Goal: Answer question/provide support: Share knowledge or assist other users

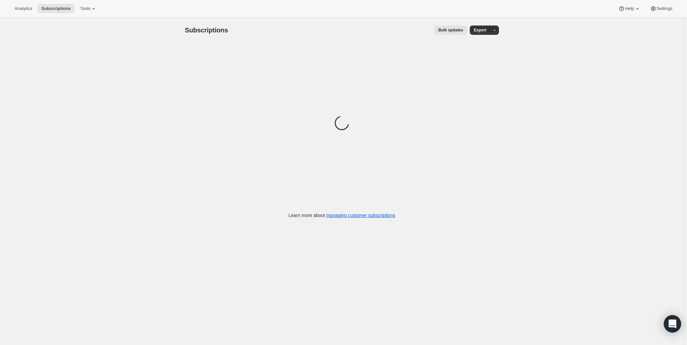
click at [676, 316] on div "Open Intercom Messenger" at bounding box center [673, 324] width 18 height 18
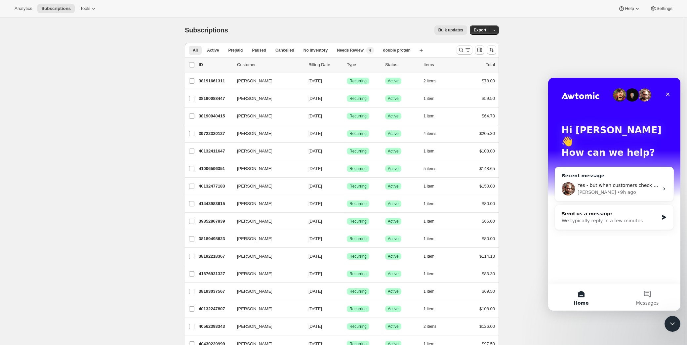
click at [604, 185] on div "Yes - but when customers check out they get a "contract" created with a specifi…" at bounding box center [614, 189] width 118 height 24
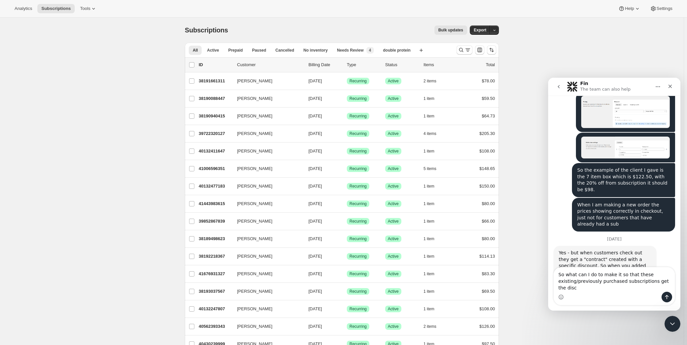
scroll to position [668, 0]
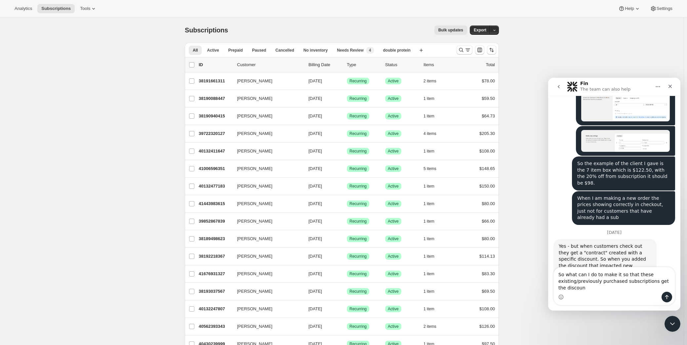
type textarea "So what can I do to make it so that these existing/previously purchased subscri…"
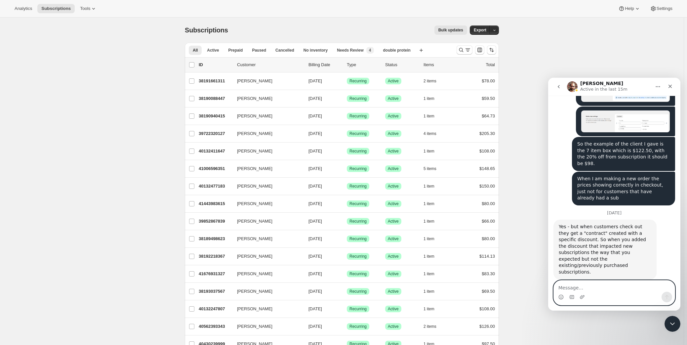
click at [590, 284] on textarea "Message…" at bounding box center [614, 286] width 121 height 11
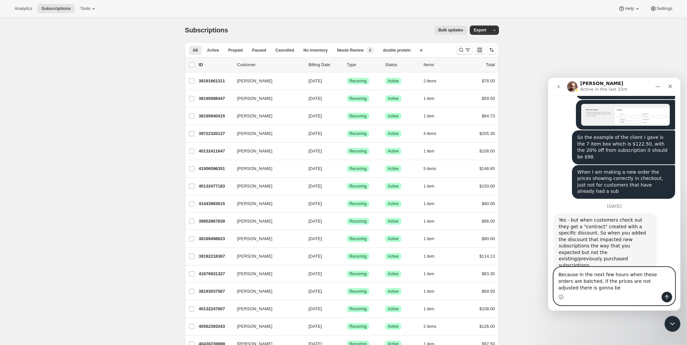
scroll to position [700, 0]
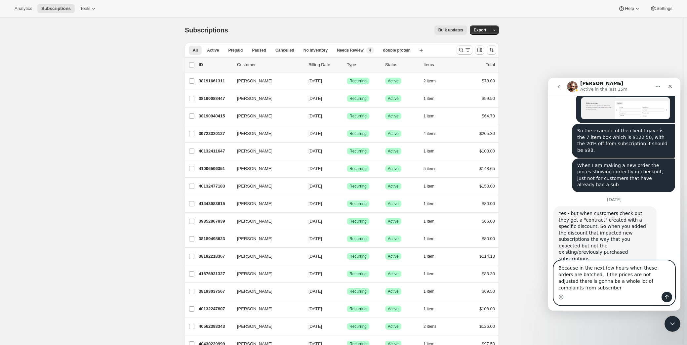
type textarea "Because in the next few hours when these orders are batched, if the prices are …"
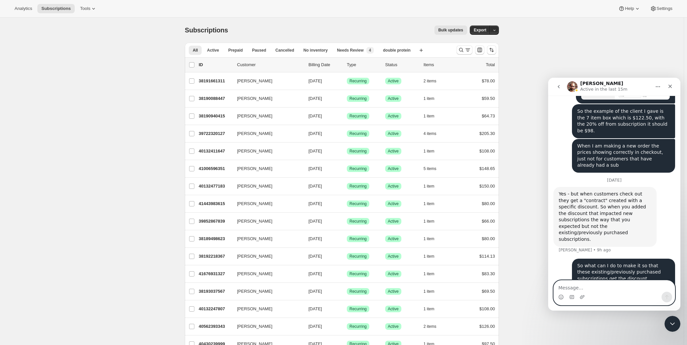
scroll to position [721, 0]
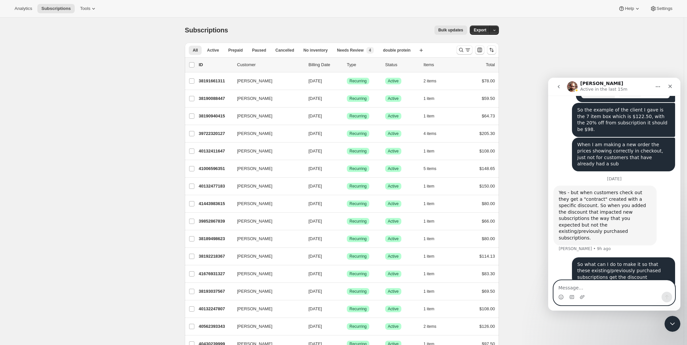
click at [602, 287] on textarea "Message…" at bounding box center [614, 286] width 121 height 11
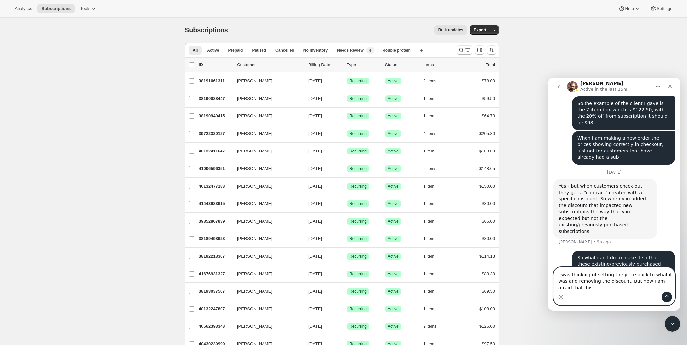
scroll to position [734, 0]
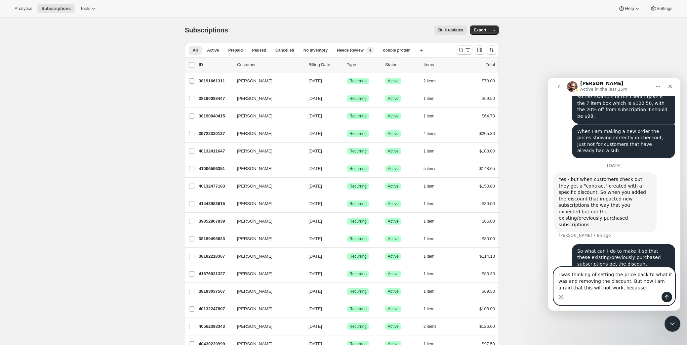
type textarea "I was thinking of setting the price back to what it was and removing the discou…"
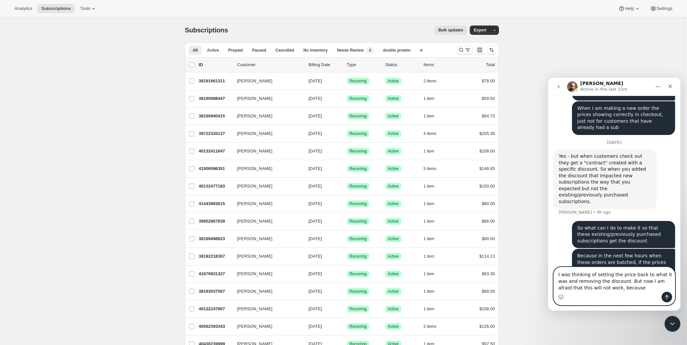
scroll to position [760, 0]
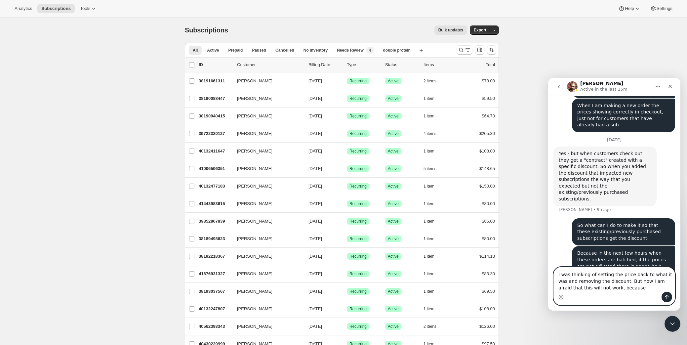
click at [625, 288] on textarea "I was thinking of setting the price back to what it was and removing the discou…" at bounding box center [614, 279] width 121 height 24
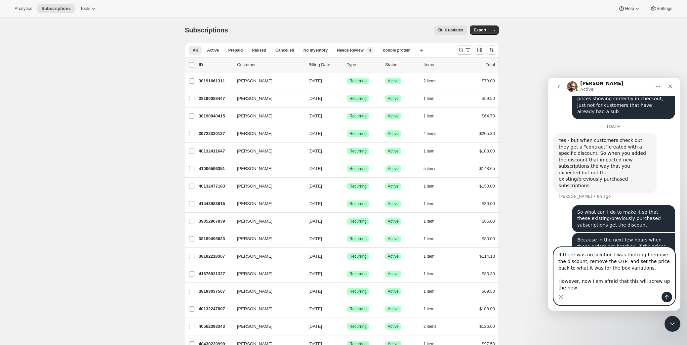
scroll to position [780, 0]
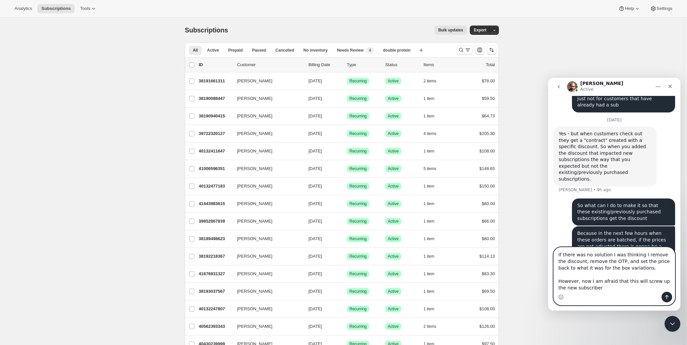
type textarea "If there was no solution I was thinking I remove the discount, remove the OTP, …"
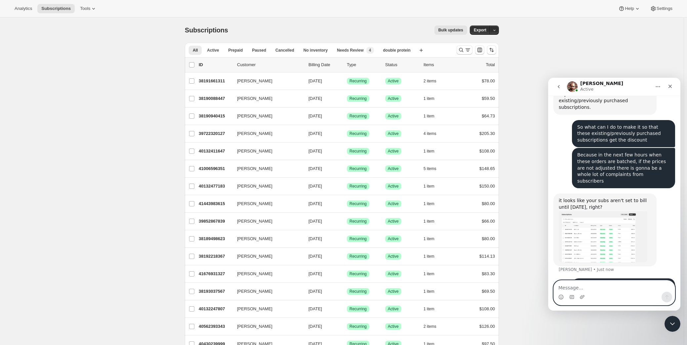
scroll to position [855, 0]
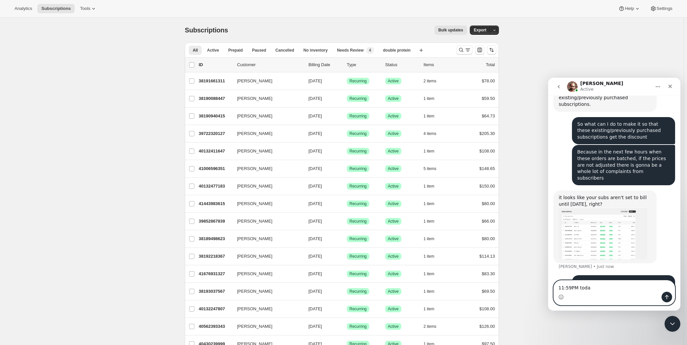
type textarea "11:59PM [DATE]"
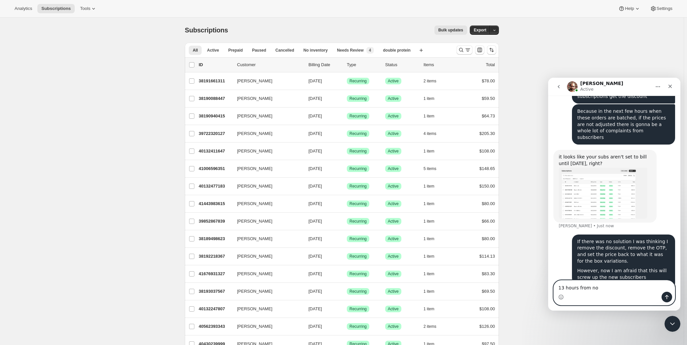
type textarea "13 hours from now"
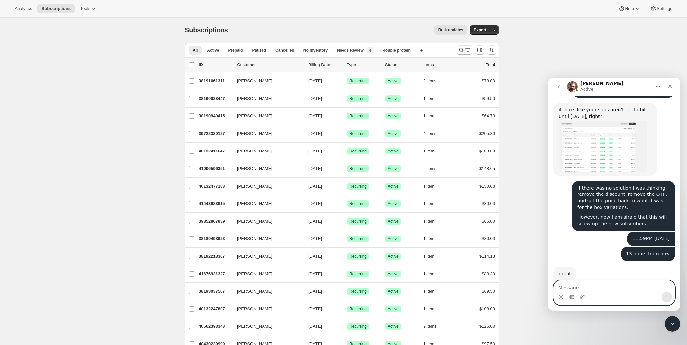
scroll to position [941, 0]
click at [621, 290] on textarea "Message…" at bounding box center [614, 286] width 121 height 11
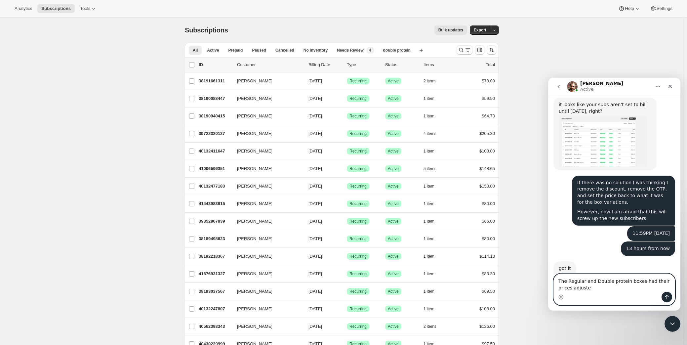
type textarea "The Regular and Double protein boxes had their prices adjusted"
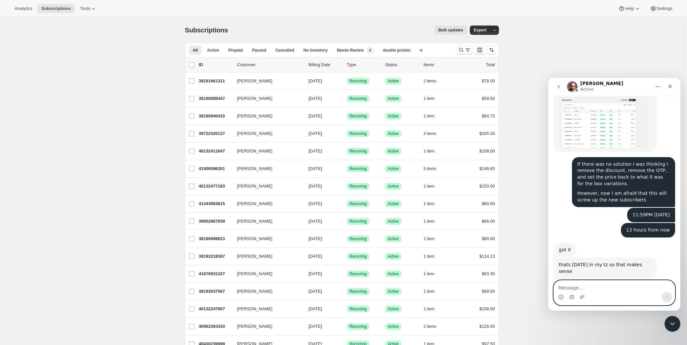
scroll to position [967, 0]
type textarea "For all variant sizes"
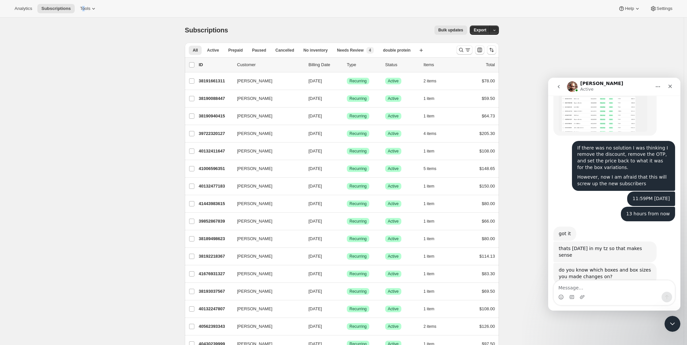
click at [80, 3] on div "Analytics Subscriptions Tools Help Settings" at bounding box center [343, 9] width 687 height 18
click at [82, 6] on span "Tools" at bounding box center [85, 8] width 10 height 5
click at [68, 49] on button "Bundles" at bounding box center [85, 44] width 71 height 11
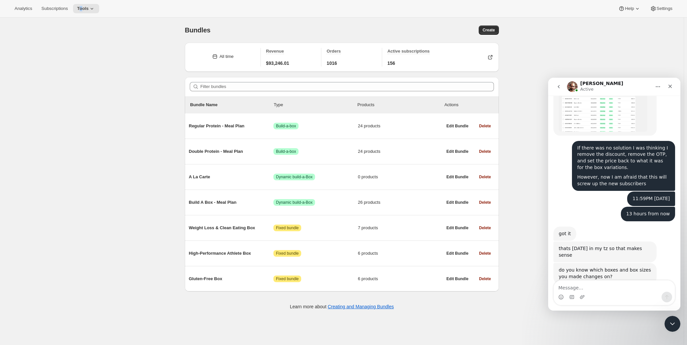
scroll to position [1008, 0]
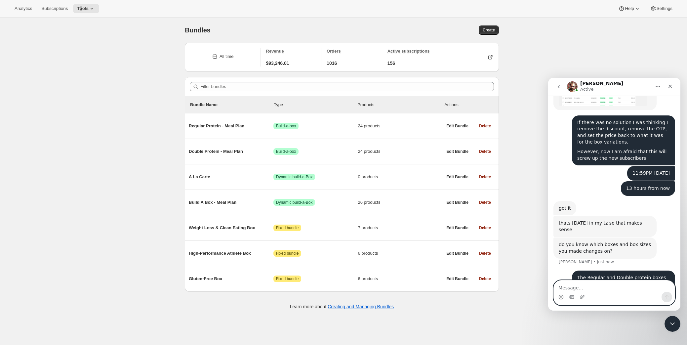
click at [593, 287] on textarea "Message…" at bounding box center [614, 286] width 121 height 11
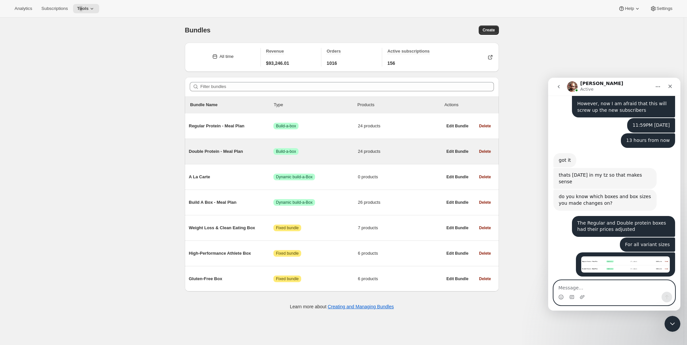
scroll to position [1055, 0]
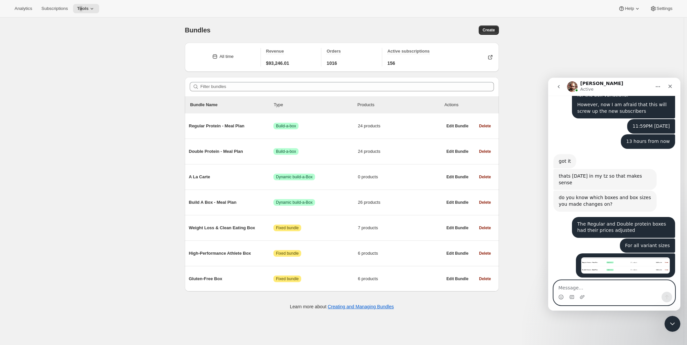
click at [597, 285] on textarea "Message…" at bounding box center [614, 286] width 121 height 11
type textarea "Y"
type textarea "Yes"
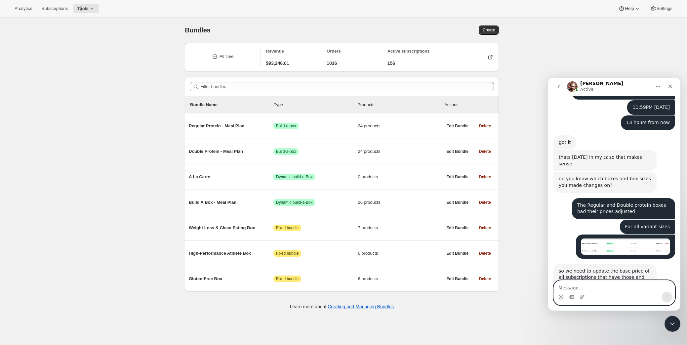
scroll to position [1075, 0]
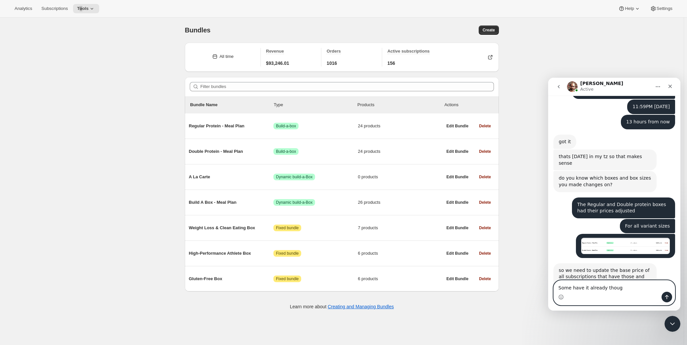
type textarea "Some have it already though"
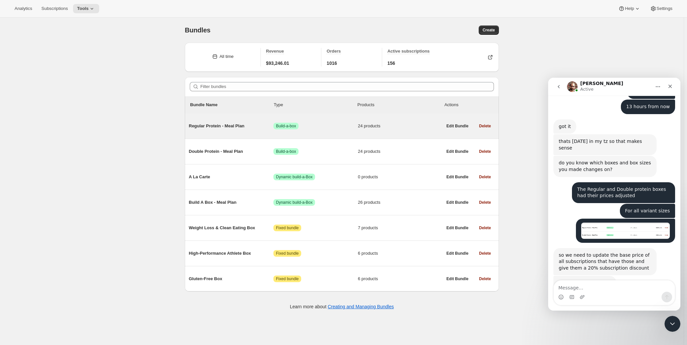
click at [212, 122] on div "Regular Protein - Meal Plan Success Build-a-box 24 products" at bounding box center [316, 125] width 254 height 17
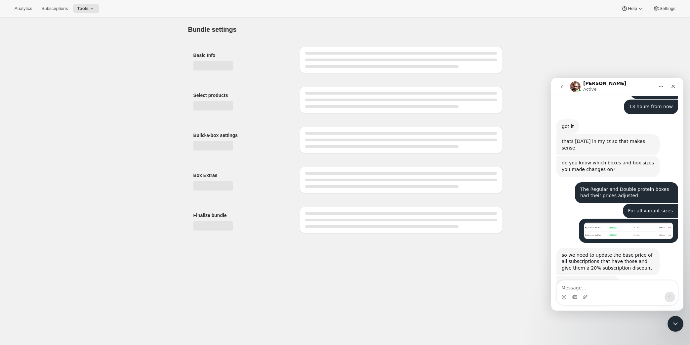
type input "Regular Protein - Meal Plan"
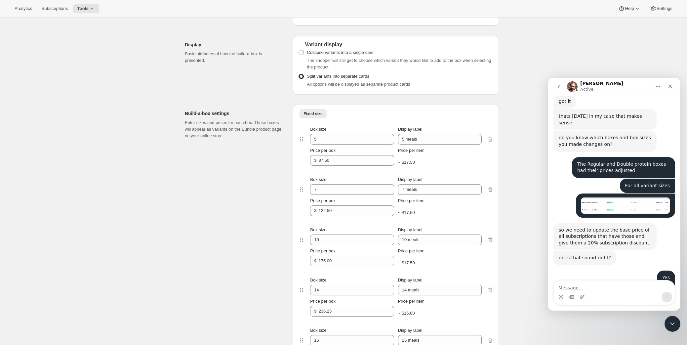
scroll to position [902, 0]
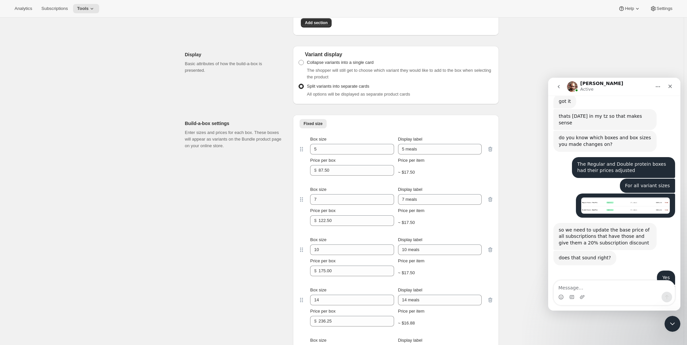
click at [634, 292] on div "Intercom messenger" at bounding box center [614, 297] width 121 height 11
click at [635, 289] on textarea "Message…" at bounding box center [614, 286] width 121 height 11
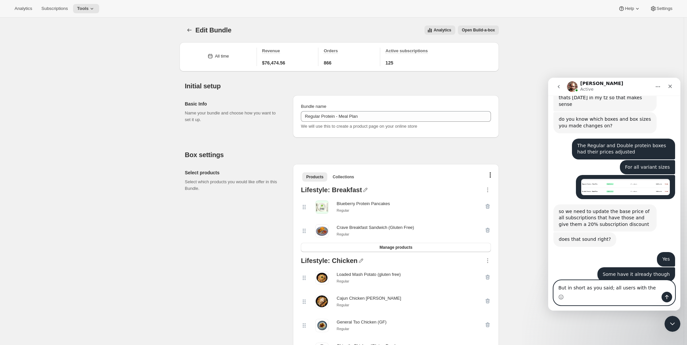
scroll to position [1135, 0]
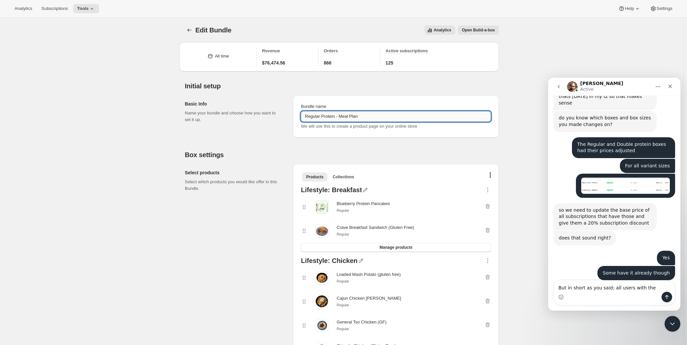
click at [361, 120] on input "Regular Protein - Meal Plan" at bounding box center [396, 116] width 190 height 11
click at [596, 297] on div "Intercom messenger" at bounding box center [614, 297] width 121 height 11
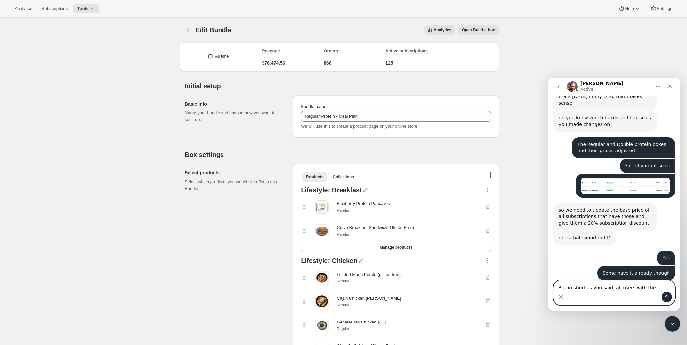
drag, startPoint x: 638, startPoint y: 287, endPoint x: 643, endPoint y: 287, distance: 5.4
click at [643, 287] on textarea "But in short as you said; all users with the" at bounding box center [614, 286] width 121 height 11
click at [644, 287] on textarea "But in short as you said; all users with the" at bounding box center [614, 286] width 121 height 11
paste textarea "Regular Protein - Meal Plan"
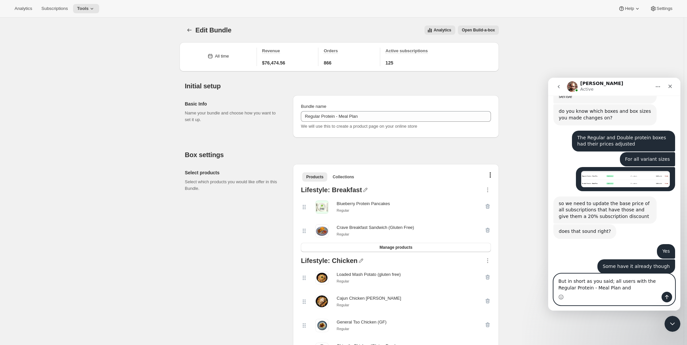
paste textarea "Regular Protein - Meal Plan"
click at [620, 287] on textarea "But in short as you said; all users with the Regular Protein - Meal Plan and Re…" at bounding box center [614, 279] width 121 height 24
click at [665, 284] on textarea "But in short as you said; all users with the Regular Protein - Meal Plan and Do…" at bounding box center [614, 279] width 121 height 24
click at [667, 287] on textarea "But in short as you said; all users with the Regular Protein - Meal Plan and Do…" at bounding box center [614, 279] width 121 height 24
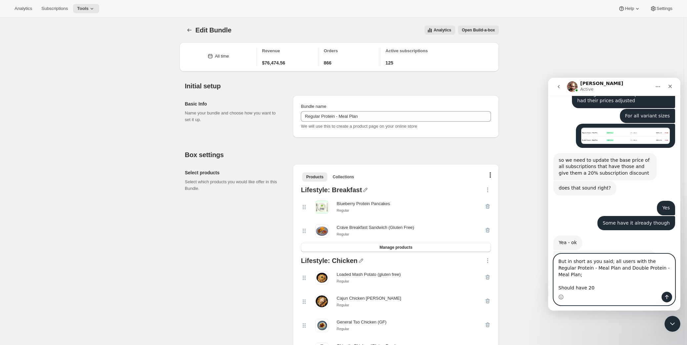
scroll to position [1189, 0]
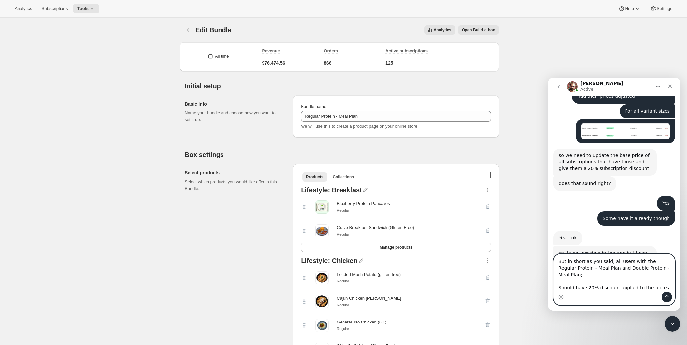
type textarea "But in short as you said; all users with the Regular Protein - Meal Plan and Do…"
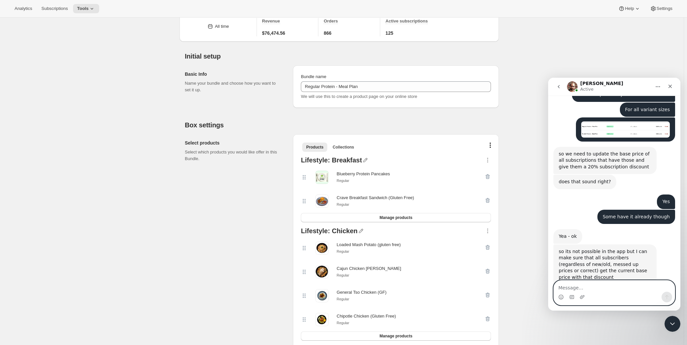
scroll to position [0, 0]
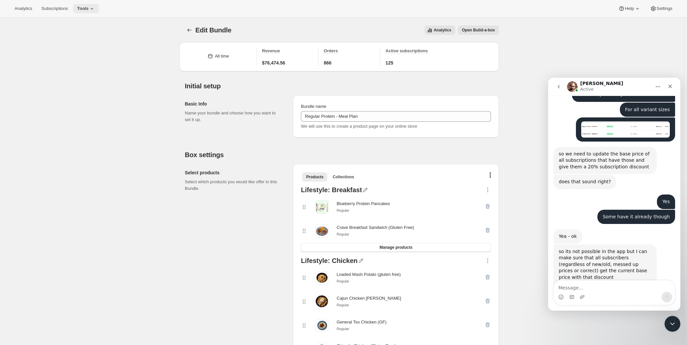
click at [87, 13] on button "Tools" at bounding box center [86, 8] width 26 height 9
click at [71, 43] on span "Bundles" at bounding box center [68, 44] width 16 height 5
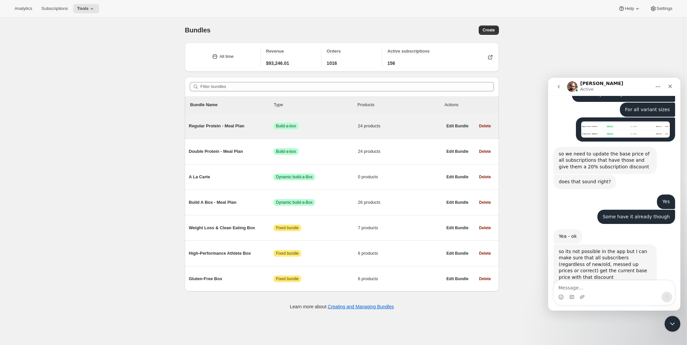
click at [233, 131] on div "Regular Protein - Meal Plan Success Build-a-box 24 products" at bounding box center [316, 125] width 254 height 17
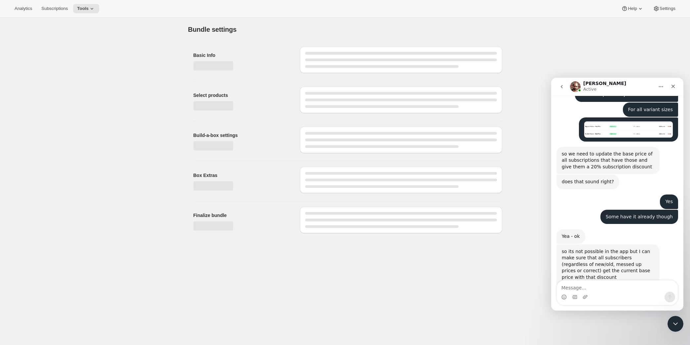
type input "Regular Protein - Meal Plan"
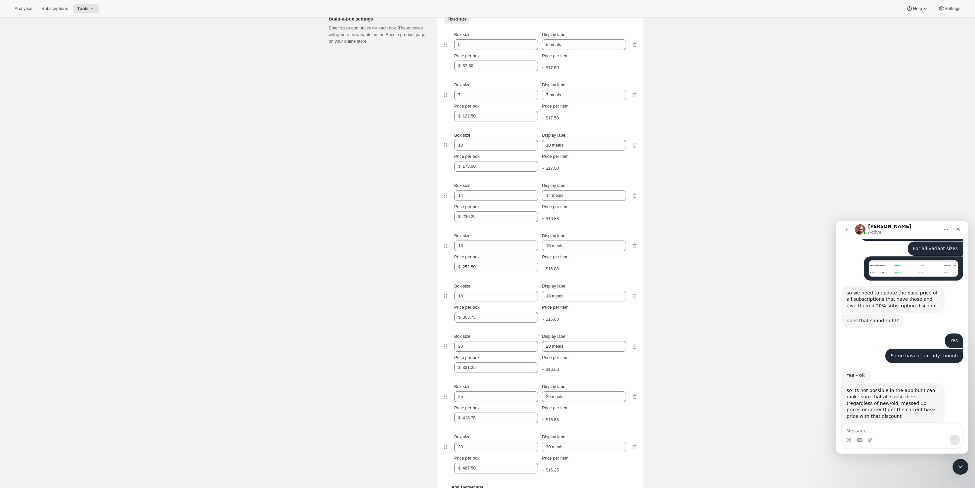
scroll to position [1200, 0]
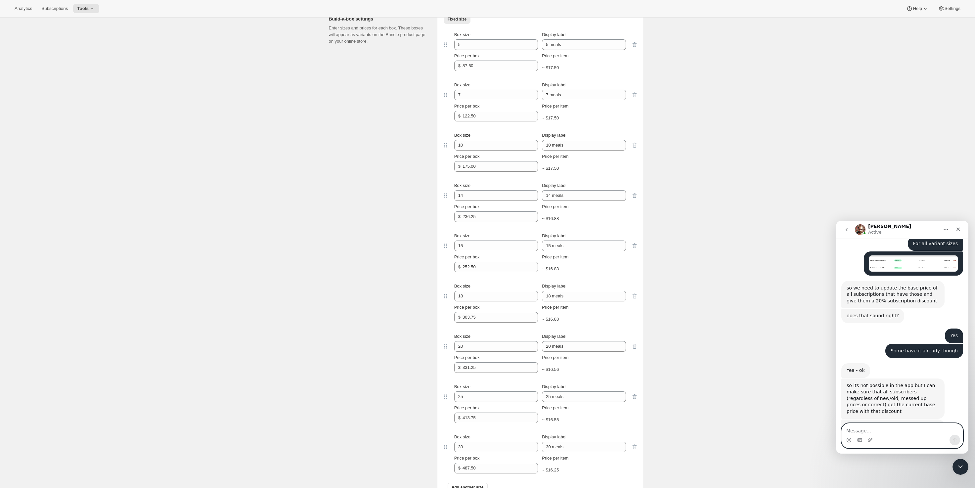
click at [687, 345] on textarea "Message…" at bounding box center [902, 428] width 121 height 11
type textarea "Yes those discount codes are okay for users to have"
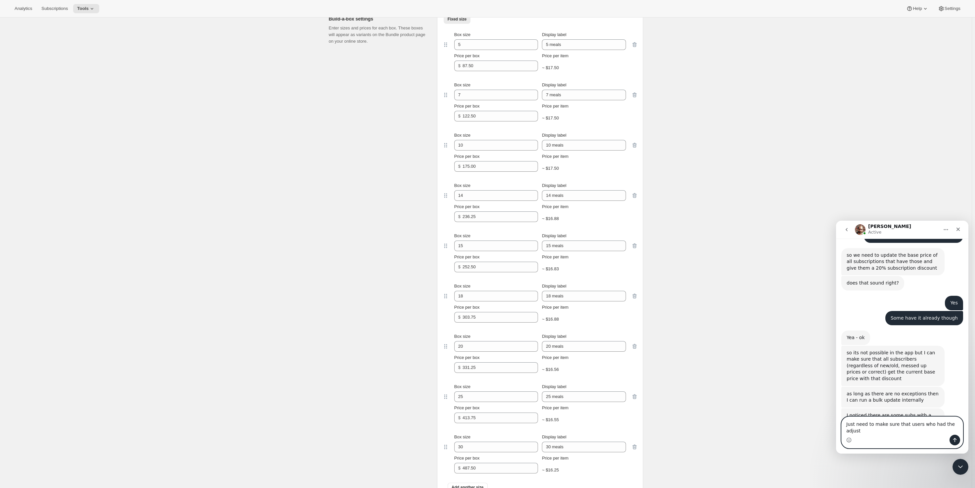
scroll to position [1226, 0]
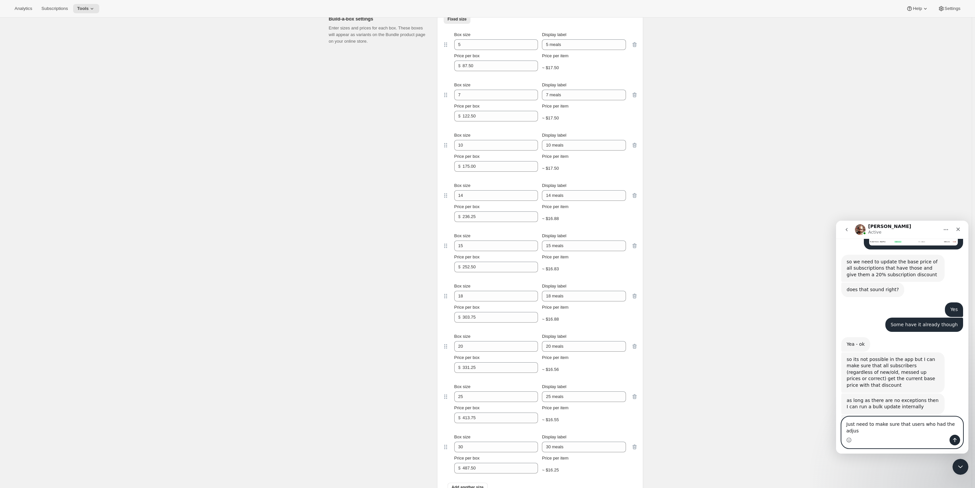
type textarea "Just need to make sure that users who had the adju"
type textarea "Just need to make sure the new sub discount"
click at [59, 11] on span "Subscriptions" at bounding box center [54, 8] width 26 height 5
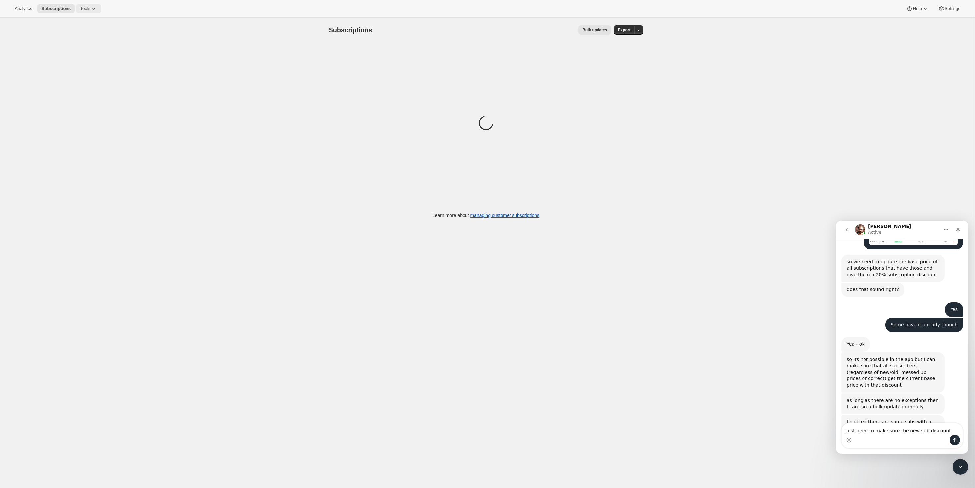
click at [80, 10] on span "Tools" at bounding box center [85, 8] width 10 height 5
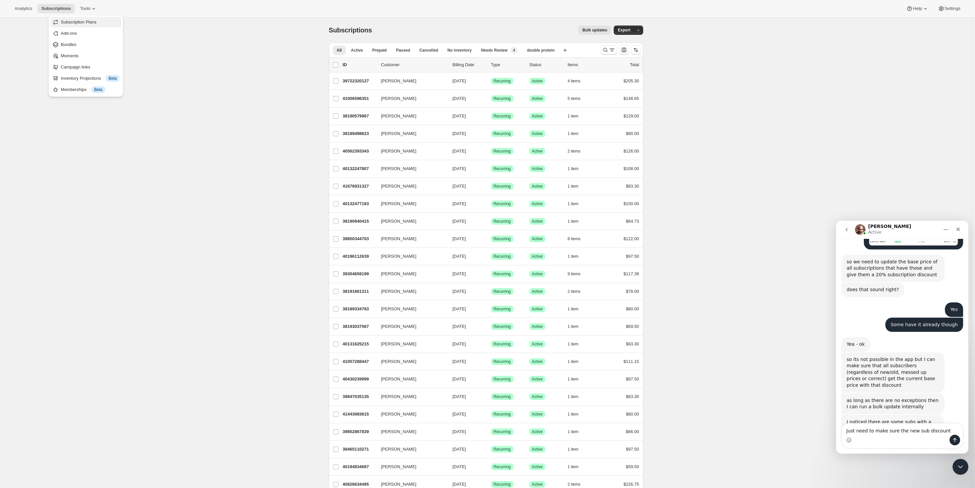
click at [82, 22] on span "Subscription Plans" at bounding box center [79, 22] width 36 height 5
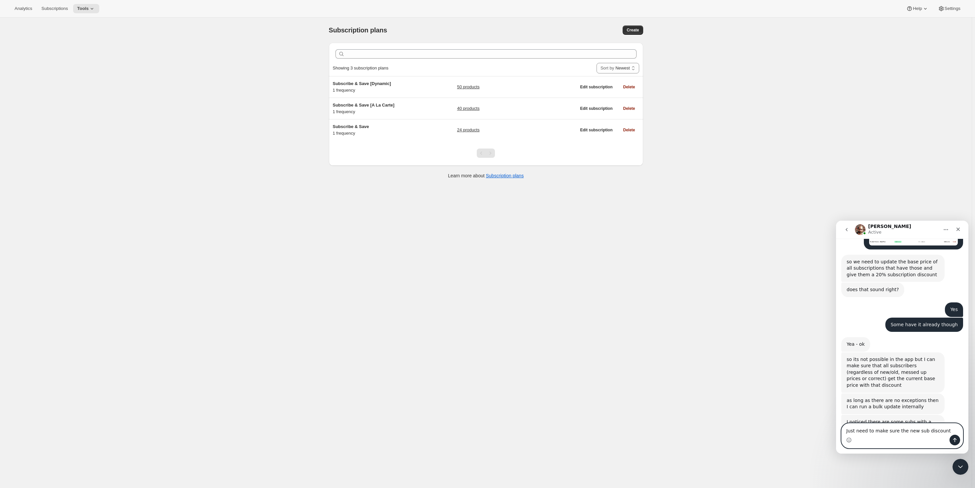
click at [687, 345] on textarea "Just need to make sure the new sub discount" at bounding box center [902, 428] width 121 height 11
paste textarea "J"
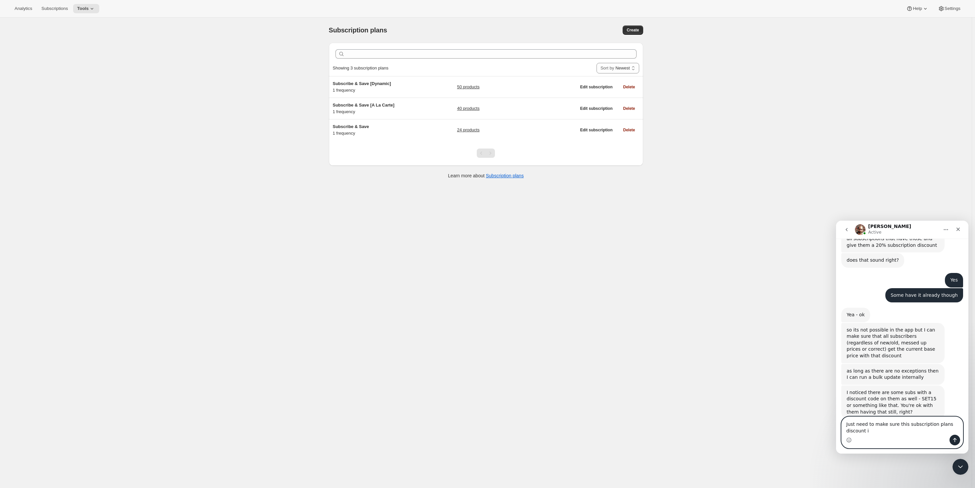
scroll to position [1262, 0]
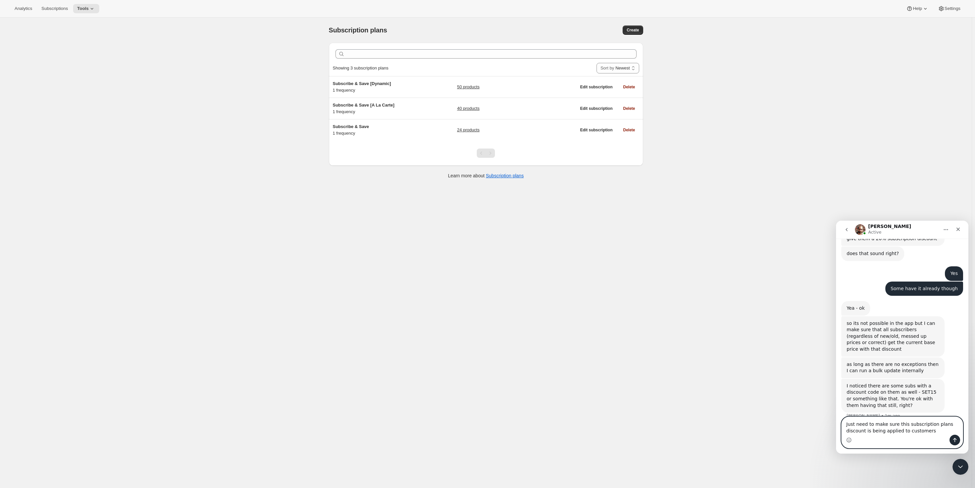
type textarea "Just need to make sure this subscription plans discount is being applied to cus…"
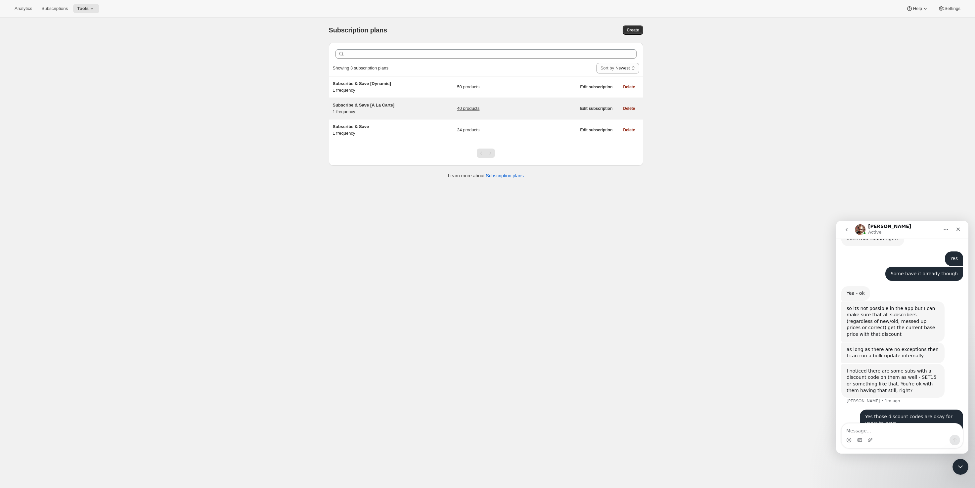
click at [389, 108] on span "Subscribe & Save [A La Carte]" at bounding box center [364, 105] width 62 height 5
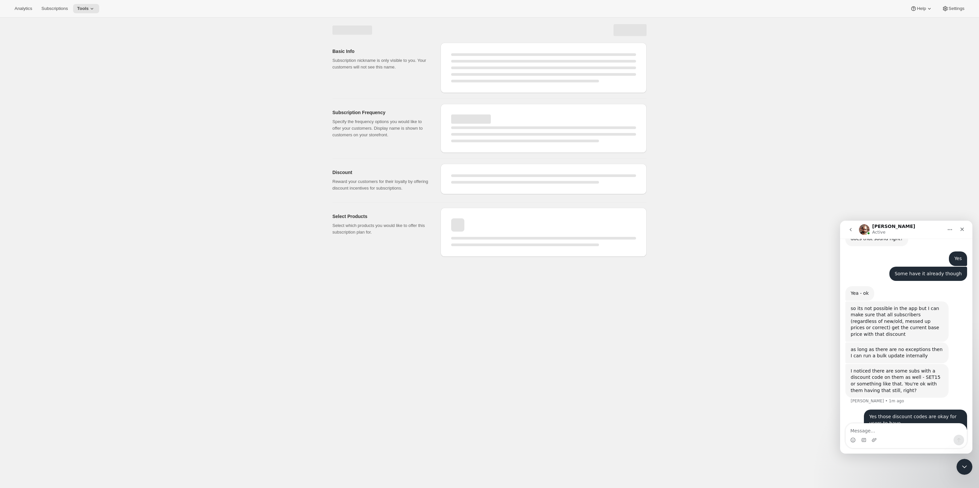
select select "WEEK"
select select "MONTH"
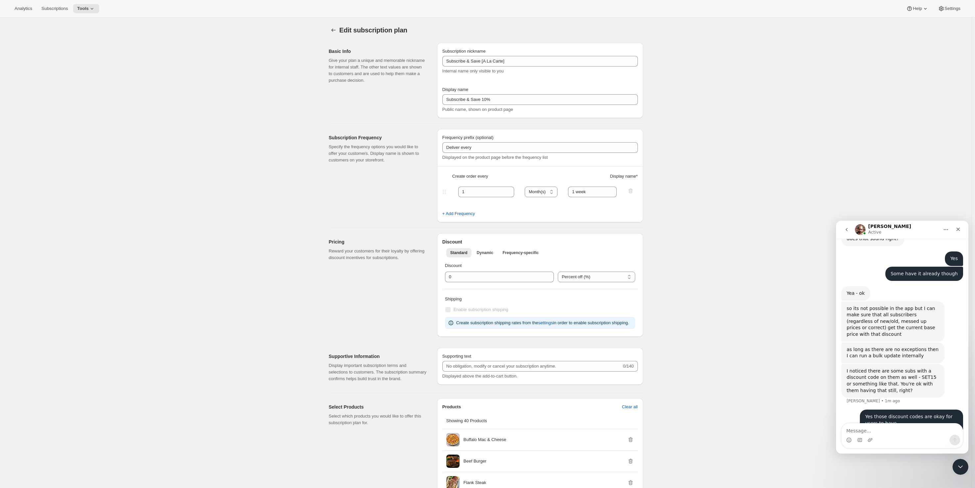
type input "Subscribe & Save [A La Carte]"
type input "Subscribe & Save 10%"
type input "1"
select select "MONTH"
type input "1 week"
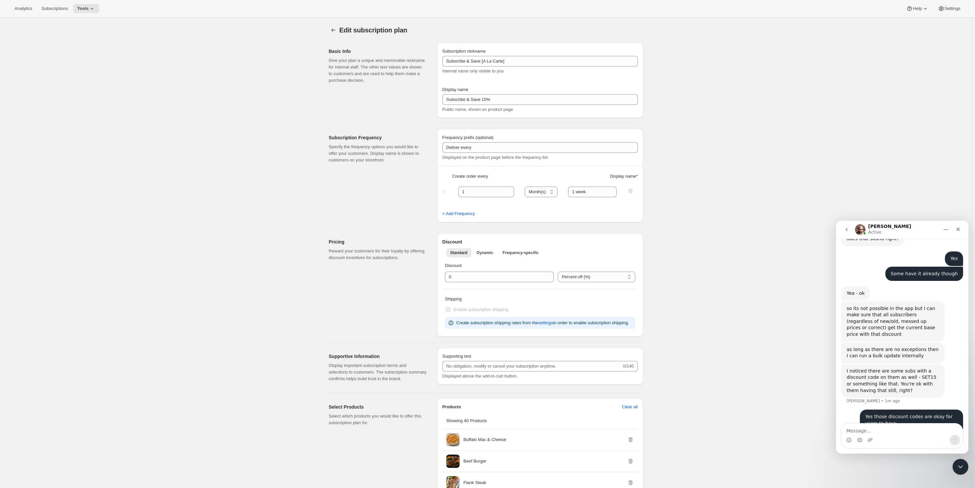
checkbox input "true"
click at [337, 35] on div "Edit subscription plan. This page is ready Edit subscription plan" at bounding box center [486, 30] width 314 height 25
click at [337, 31] on icon "Subscription plans" at bounding box center [333, 30] width 7 height 7
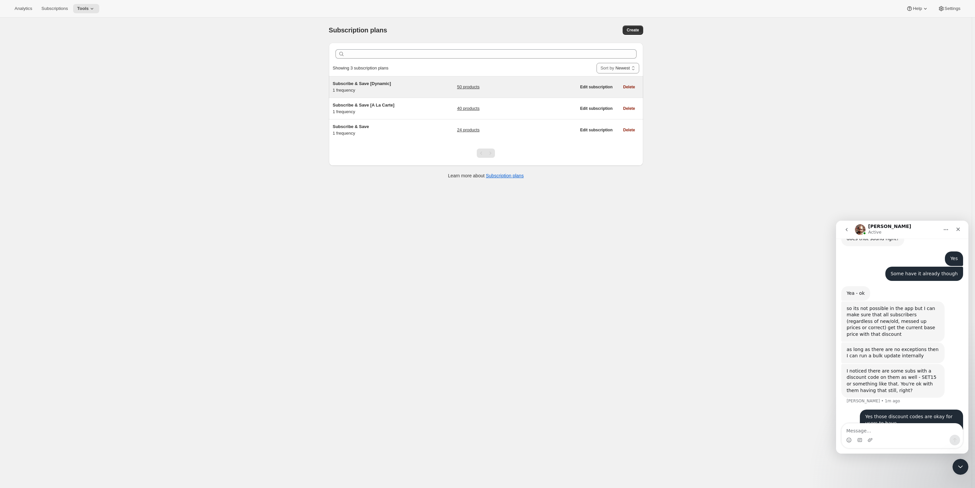
click at [355, 82] on span "Subscribe & Save [Dynamic]" at bounding box center [362, 83] width 58 height 5
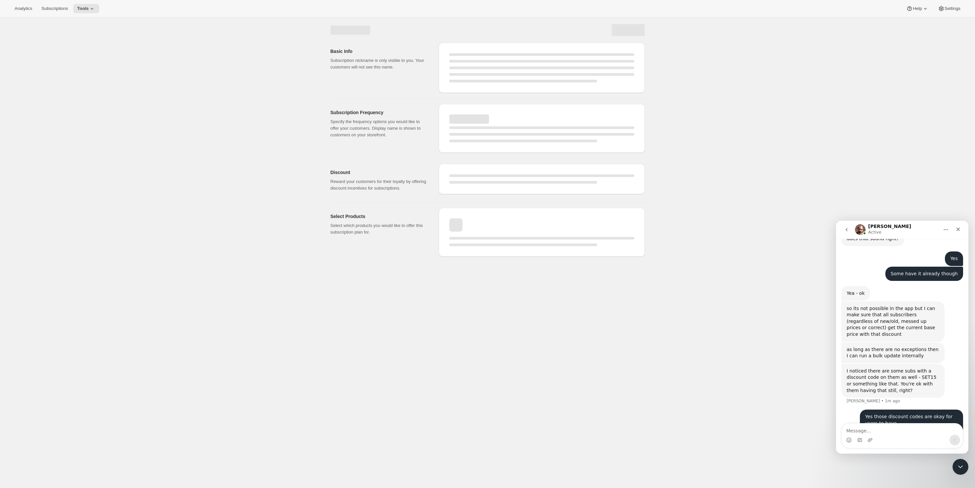
select select "WEEK"
select select "MONTH"
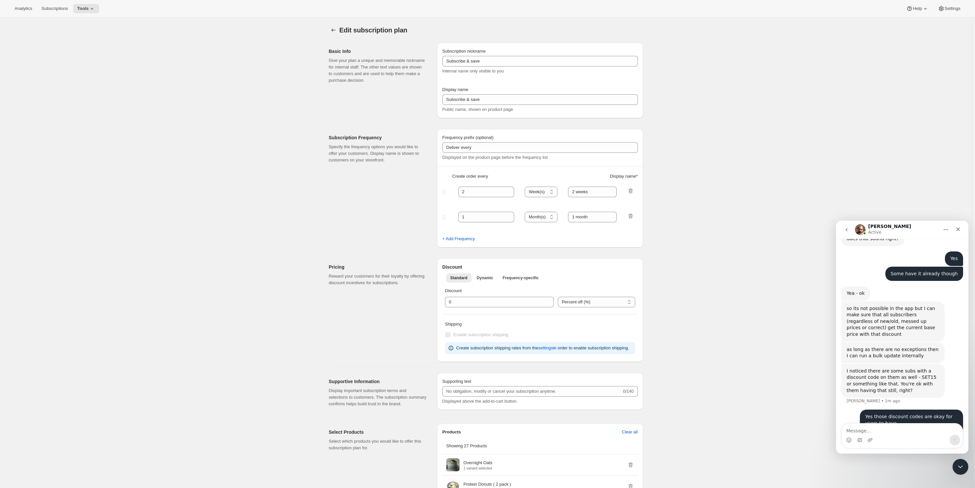
type input "Subscribe & Save [Dynamic]"
type input "Subscribe & Save"
type input "1"
type input "1 week"
checkbox input "true"
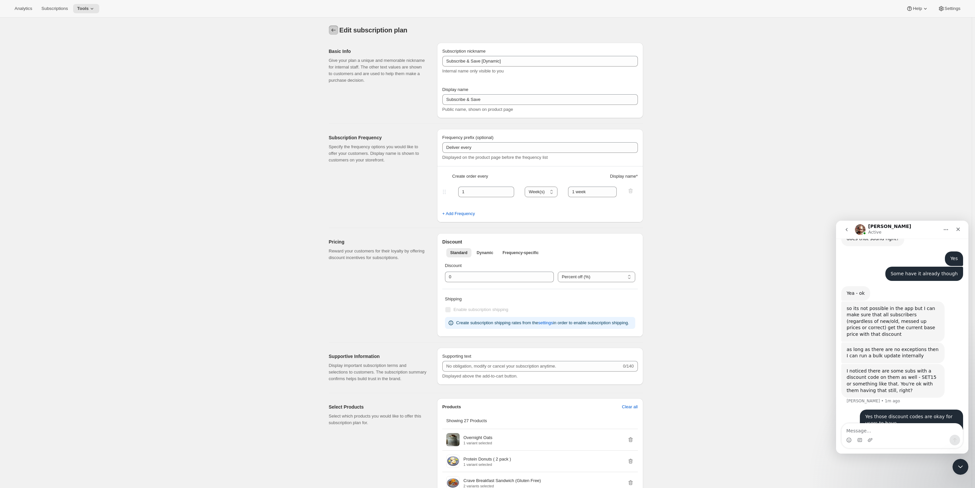
click at [334, 29] on icon "Subscription plans" at bounding box center [333, 30] width 7 height 7
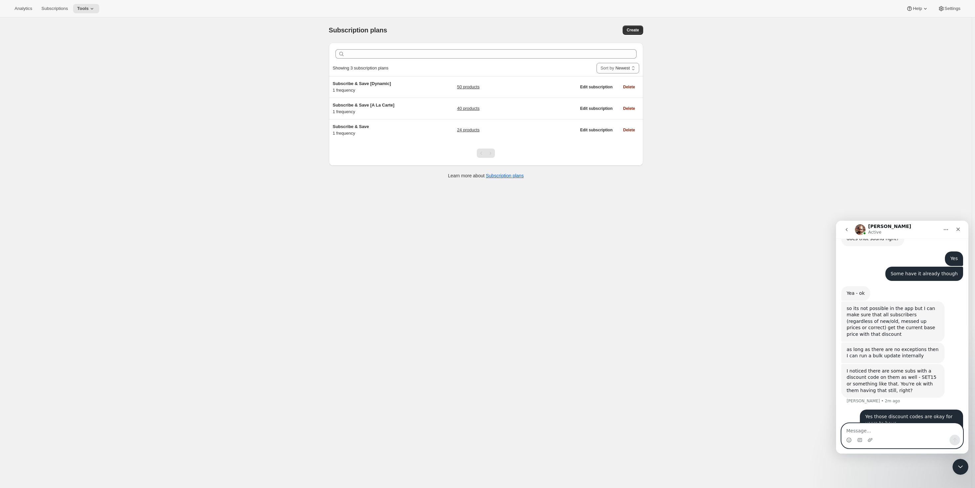
click at [687, 345] on textarea "Message…" at bounding box center [902, 428] width 121 height 11
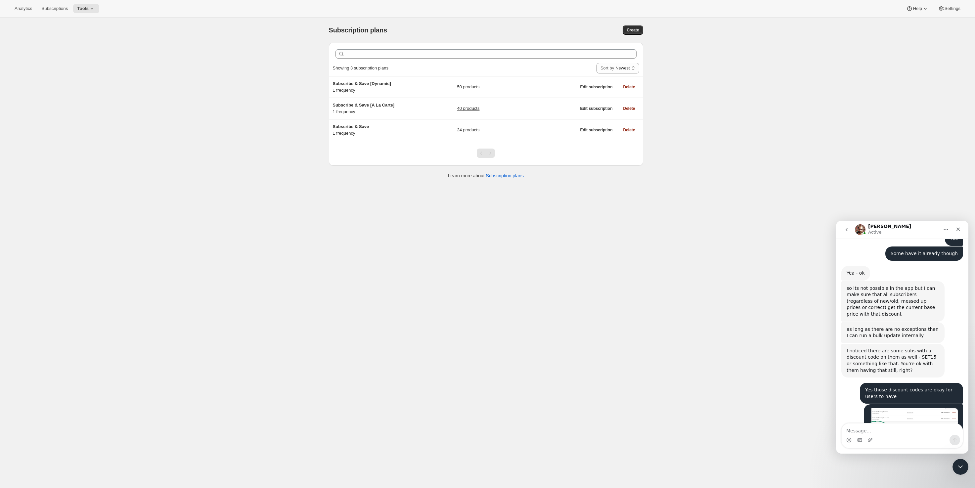
scroll to position [1297, 0]
click at [364, 134] on div "Subscribe & Save 1 frequency" at bounding box center [374, 129] width 83 height 13
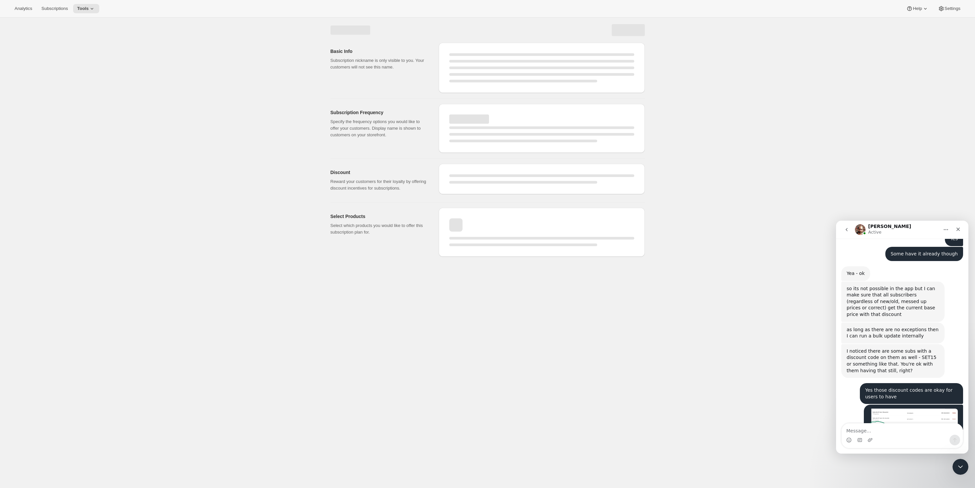
select select "WEEK"
select select "MONTH"
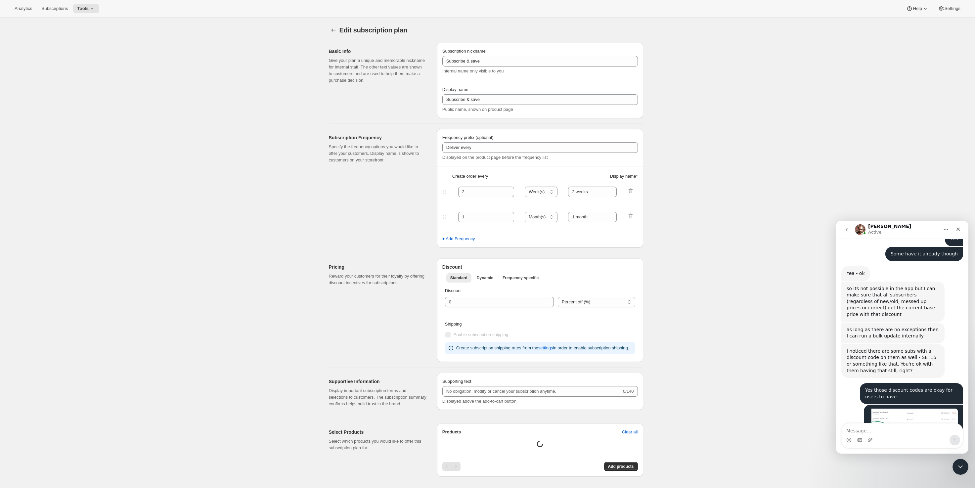
type input "Subscribe & Save"
type input "Subscribe & Save 20%"
type input "1"
type input "1 week"
type input "20"
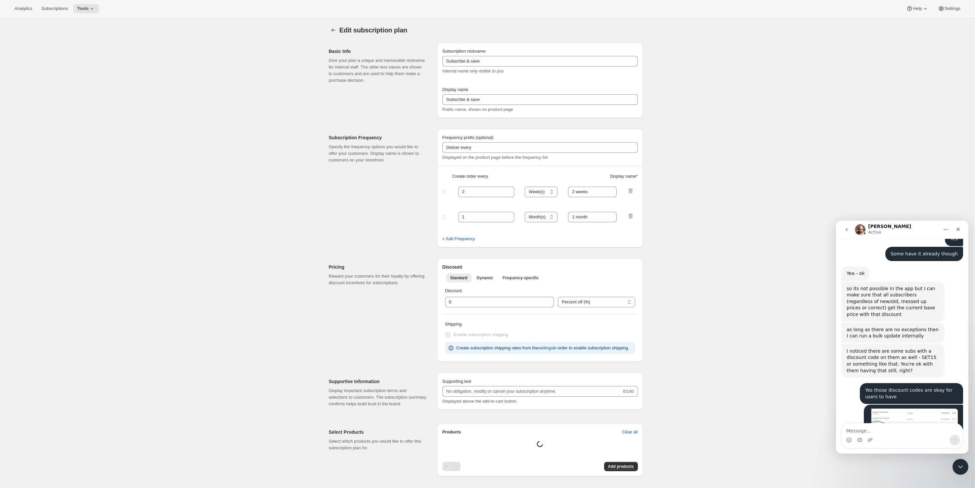
checkbox input "true"
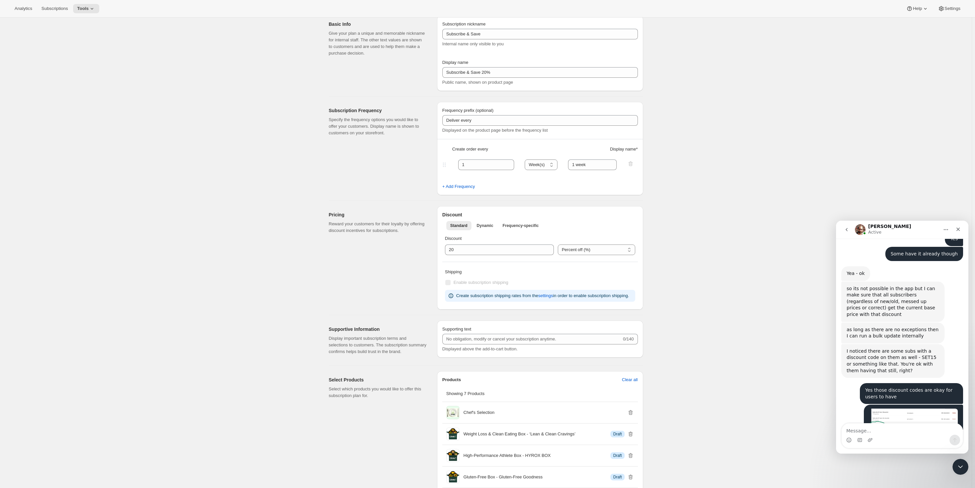
scroll to position [41, 0]
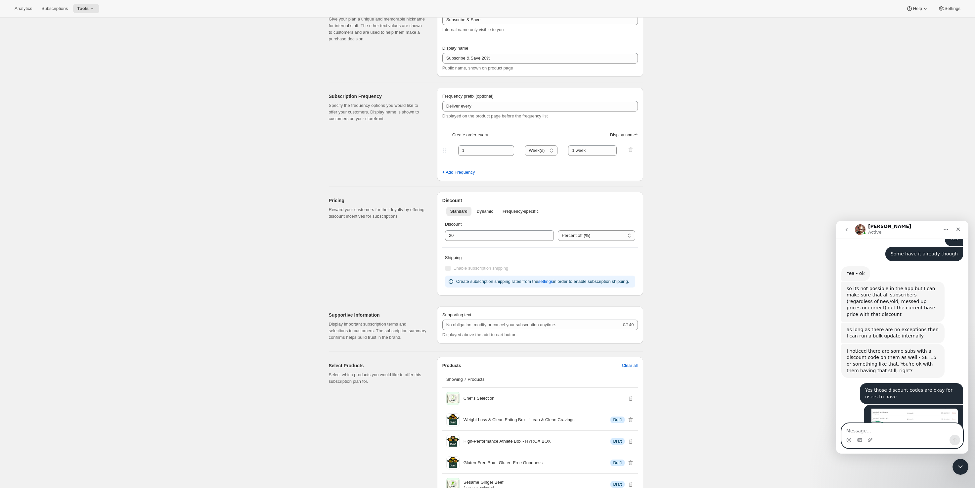
click at [687, 345] on textarea "Message…" at bounding box center [902, 428] width 121 height 11
paste textarea "y"
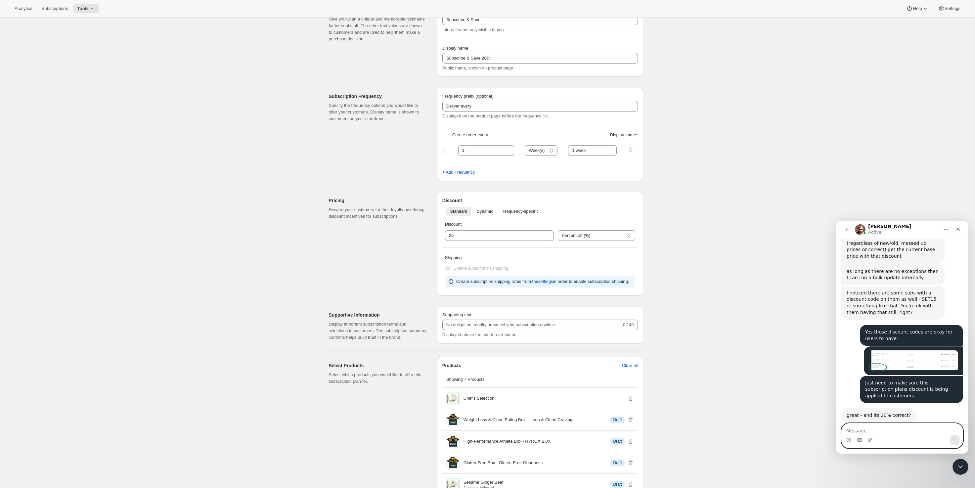
scroll to position [1356, 0]
type textarea "yessir!"
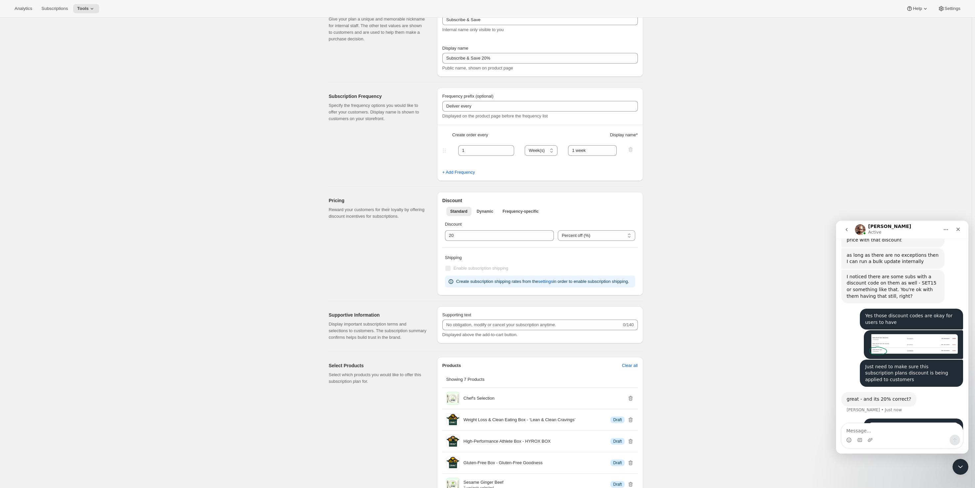
click at [687, 345] on img "Hovsep says…" at bounding box center [913, 445] width 89 height 46
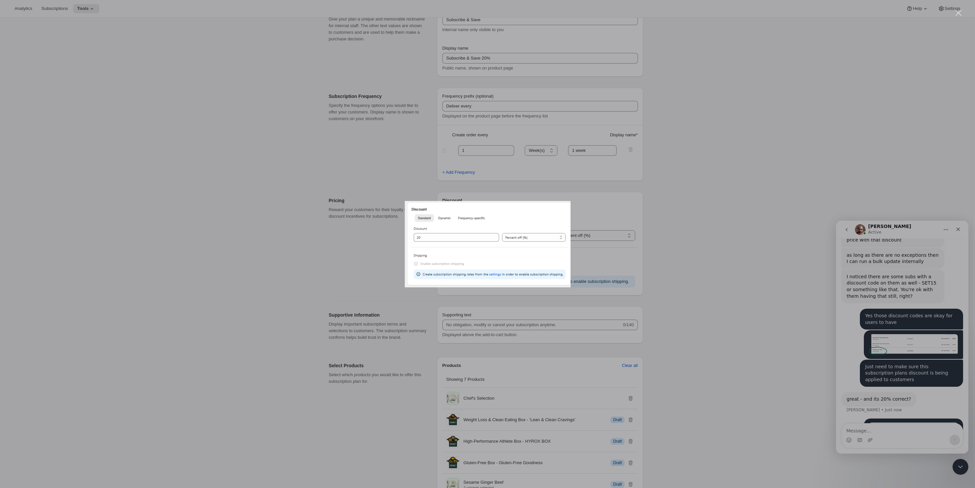
click at [300, 268] on div "Intercom messenger" at bounding box center [487, 244] width 975 height 488
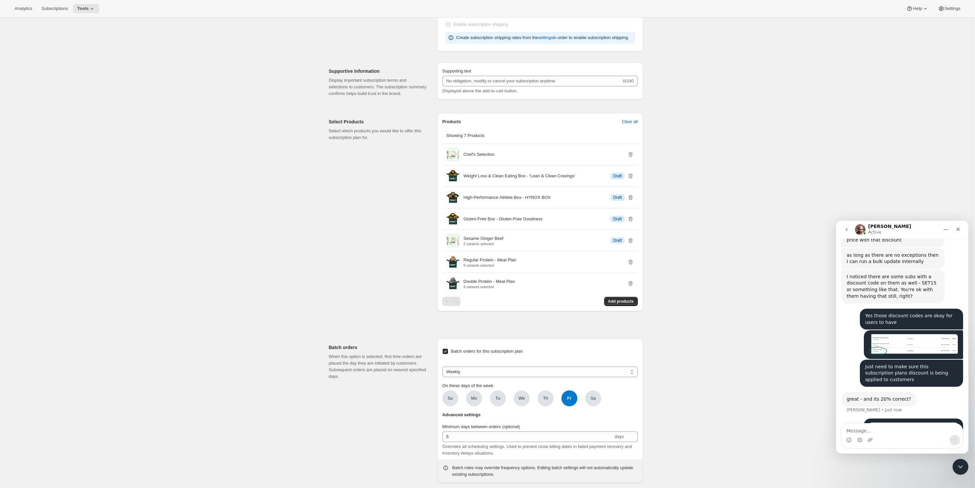
scroll to position [289, 0]
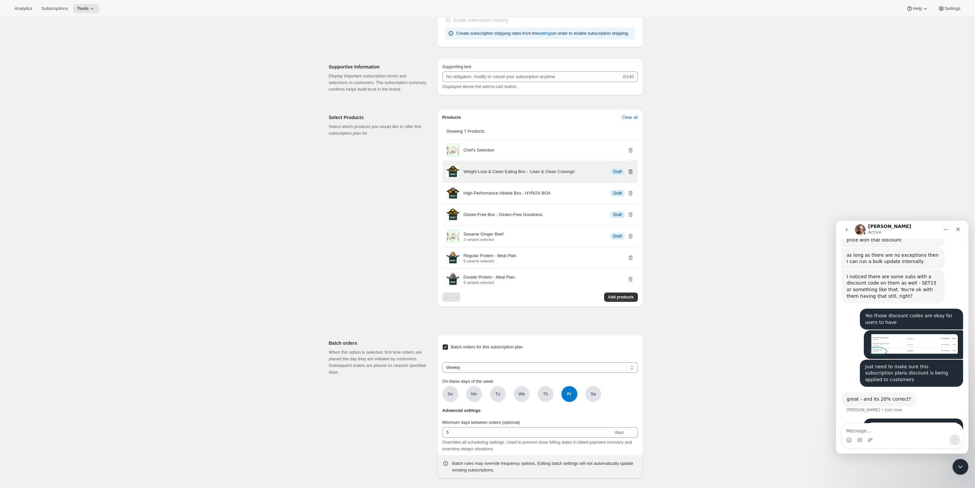
click at [631, 173] on icon "button" at bounding box center [631, 172] width 1 height 2
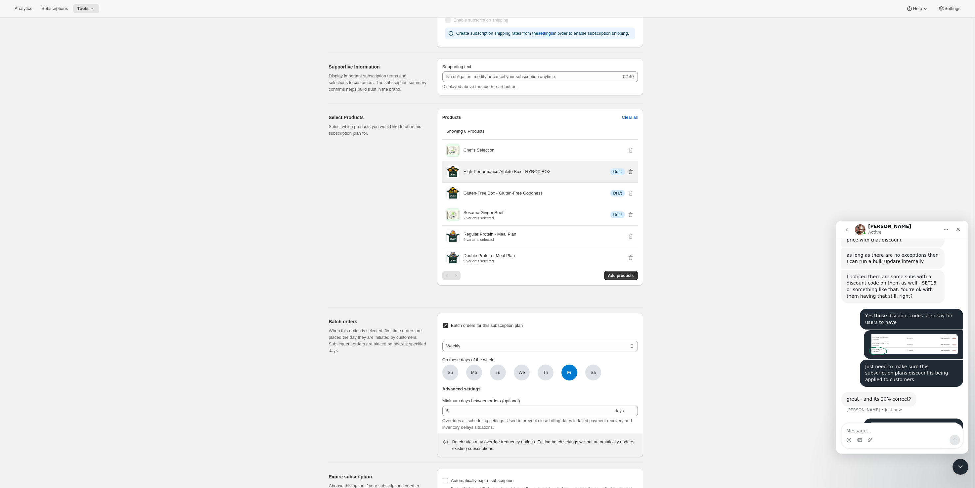
click at [631, 173] on icon "button" at bounding box center [631, 172] width 1 height 2
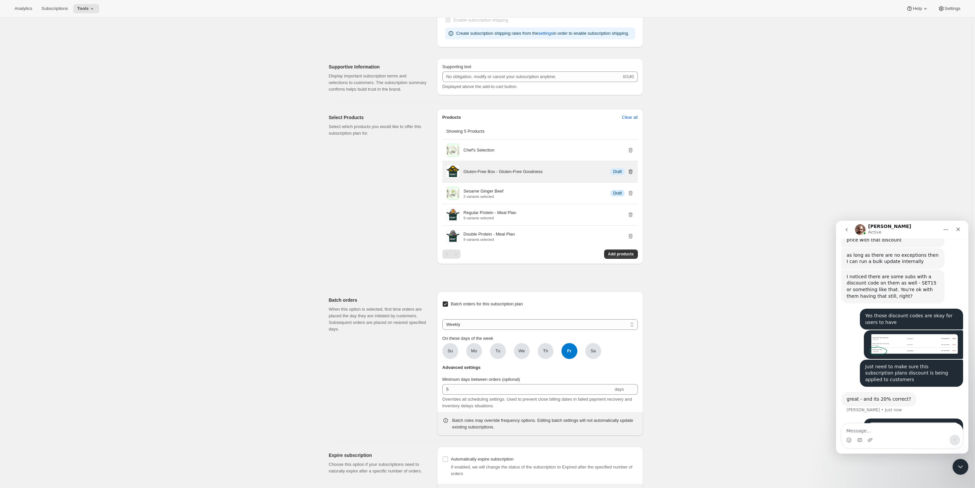
click at [631, 173] on icon "button" at bounding box center [631, 172] width 1 height 2
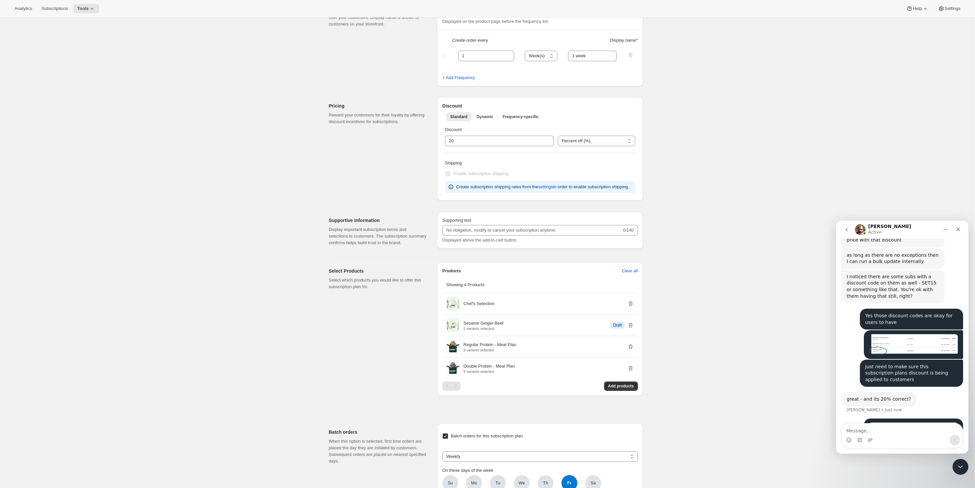
scroll to position [66, 0]
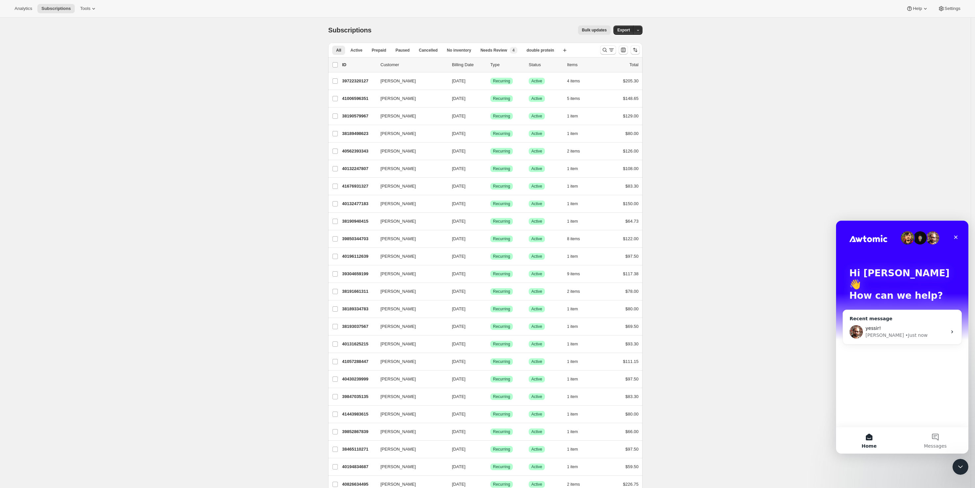
click at [878, 320] on div "yessir! Brian • Just now" at bounding box center [902, 332] width 118 height 24
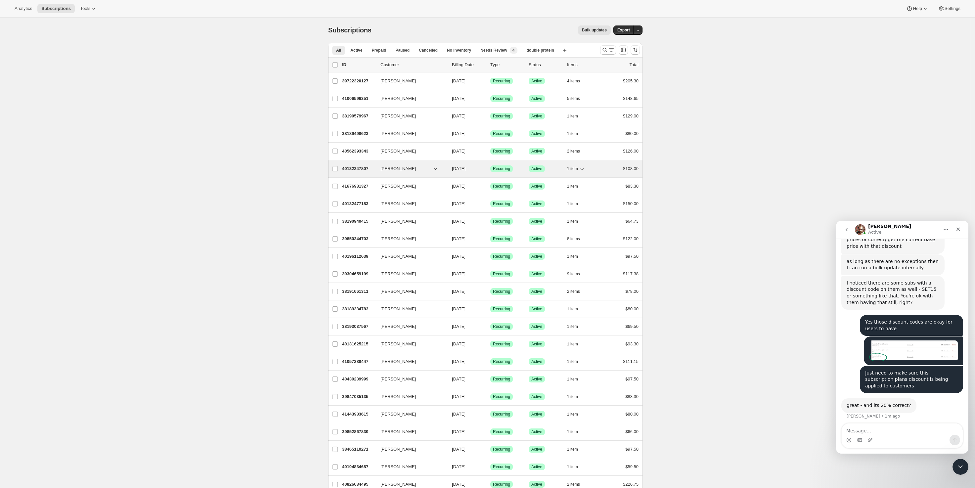
scroll to position [1371, 0]
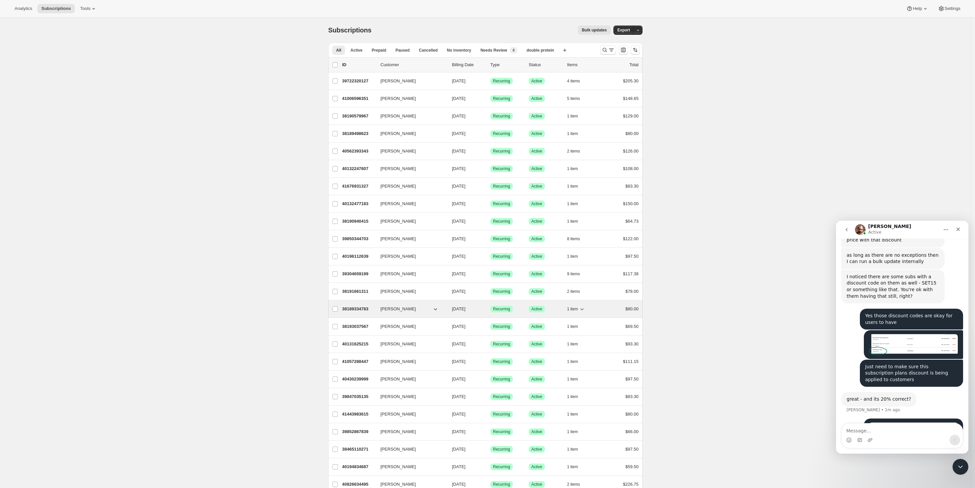
click at [358, 311] on p "38189334783" at bounding box center [358, 309] width 33 height 7
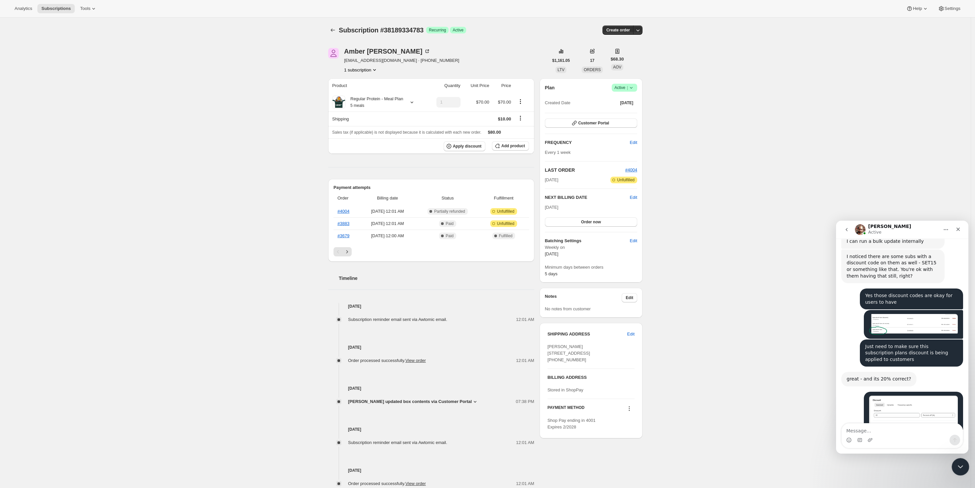
scroll to position [1391, 0]
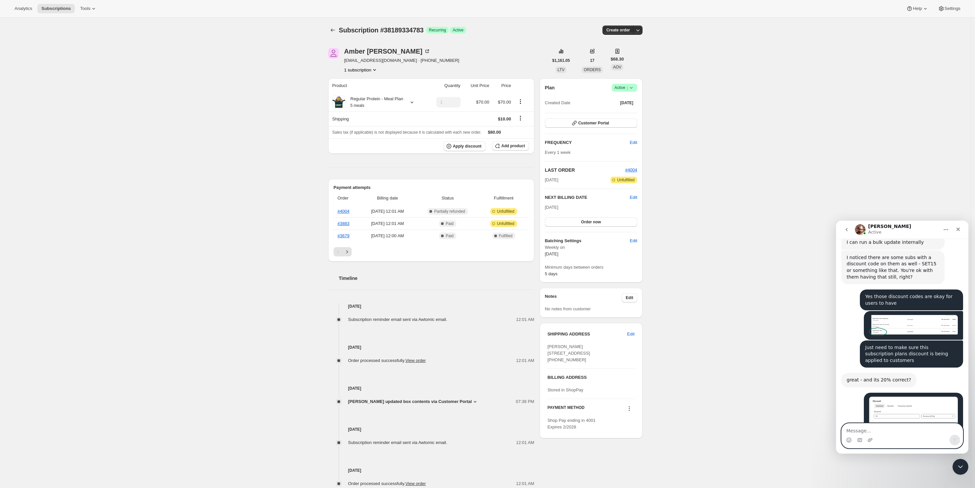
click at [869, 431] on textarea "Message…" at bounding box center [902, 428] width 121 height 11
type textarea "Awesome thank you so much!"
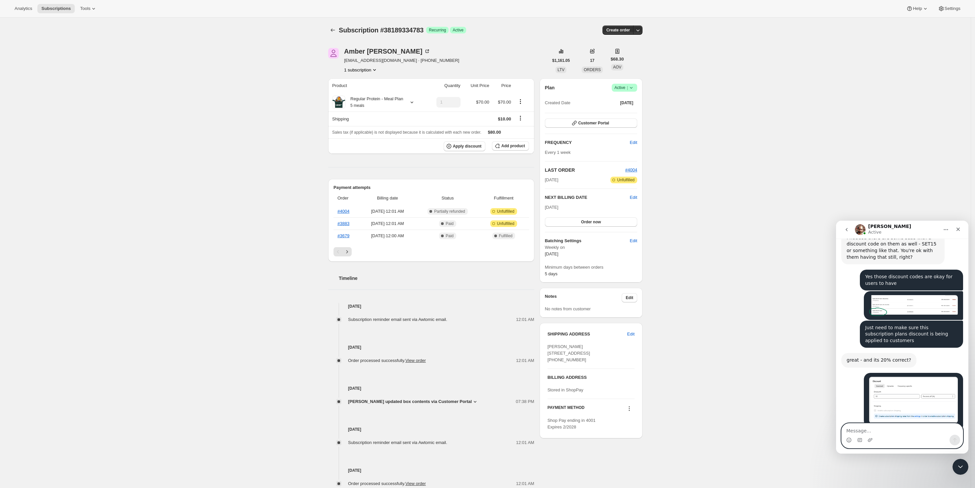
type textarea "W"
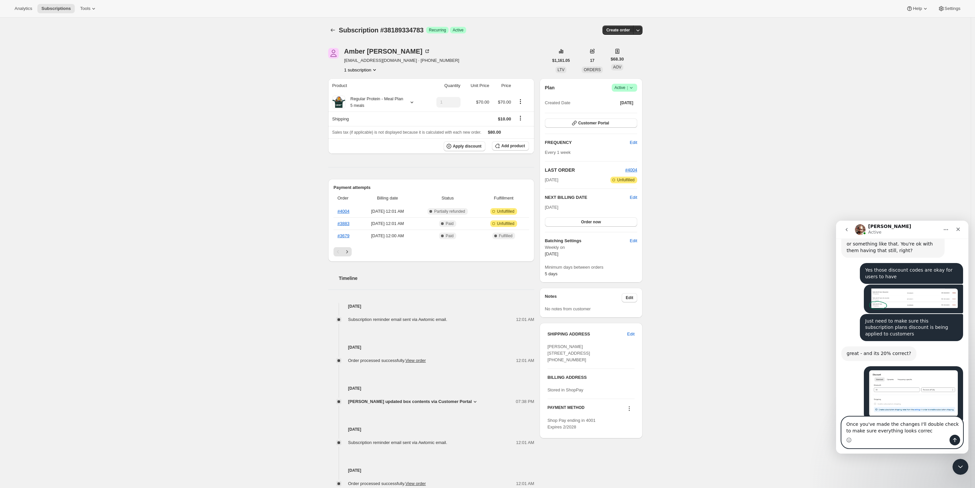
type textarea "Once you've made the changes I'll double check to make sure everything looks co…"
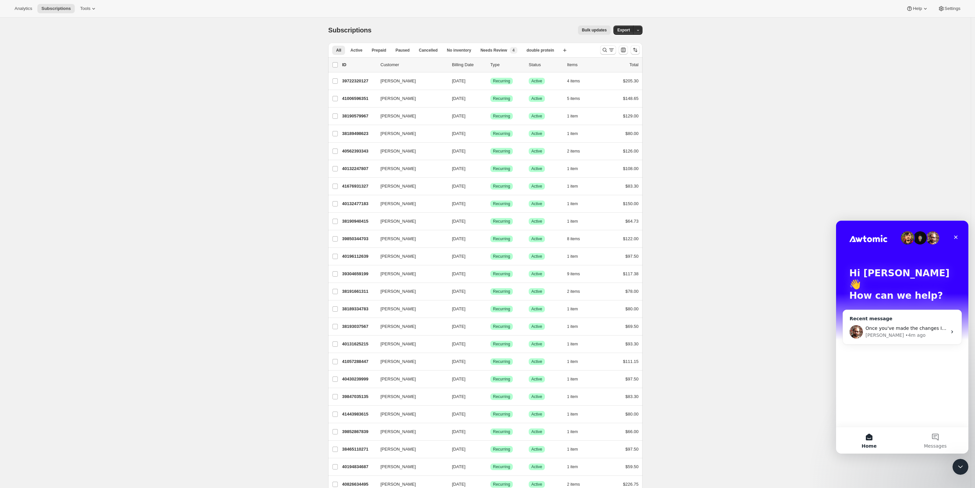
click at [874, 332] on div "[PERSON_NAME]" at bounding box center [884, 335] width 38 height 7
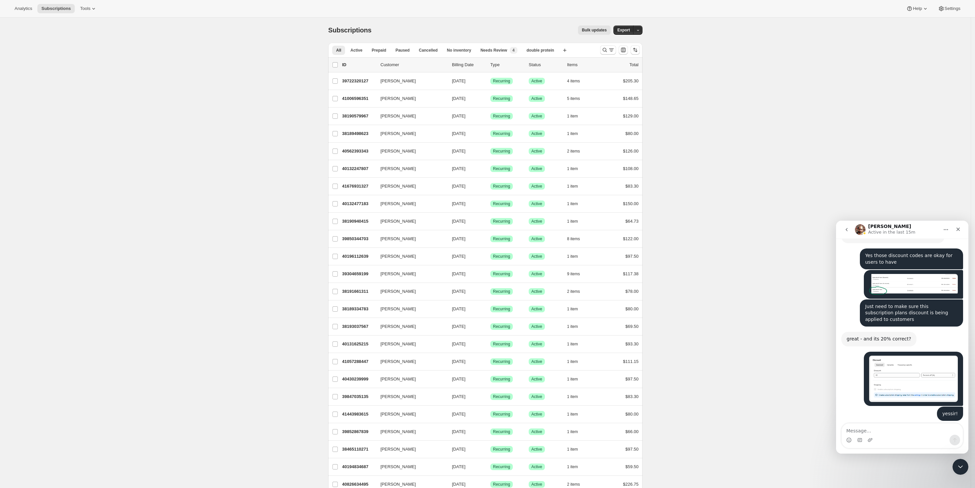
scroll to position [1432, 0]
click at [365, 117] on p "38190579967" at bounding box center [358, 116] width 33 height 7
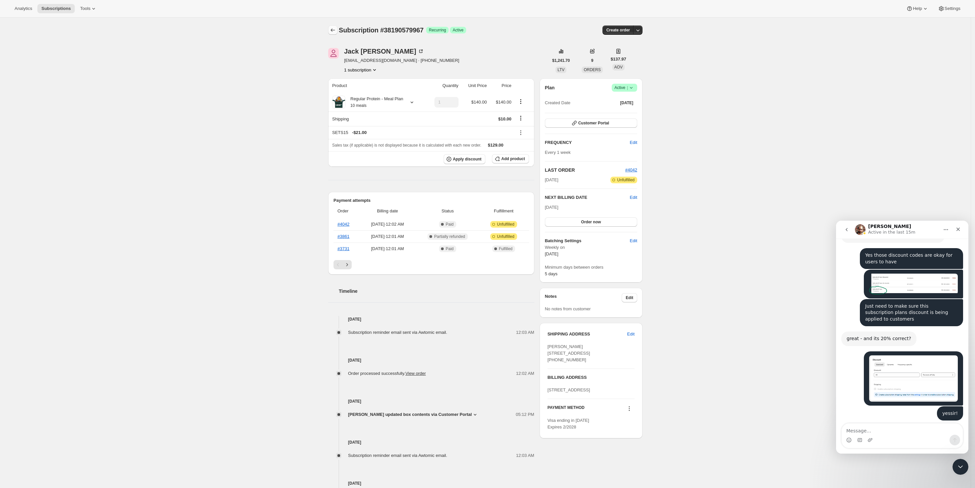
click at [332, 27] on icon "Subscriptions" at bounding box center [333, 30] width 7 height 7
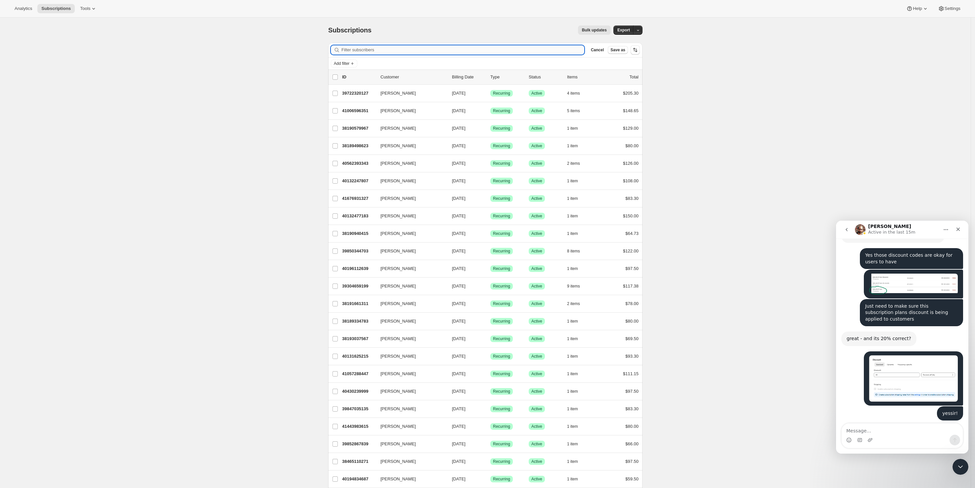
click at [381, 51] on input "Filter subscribers" at bounding box center [462, 49] width 243 height 9
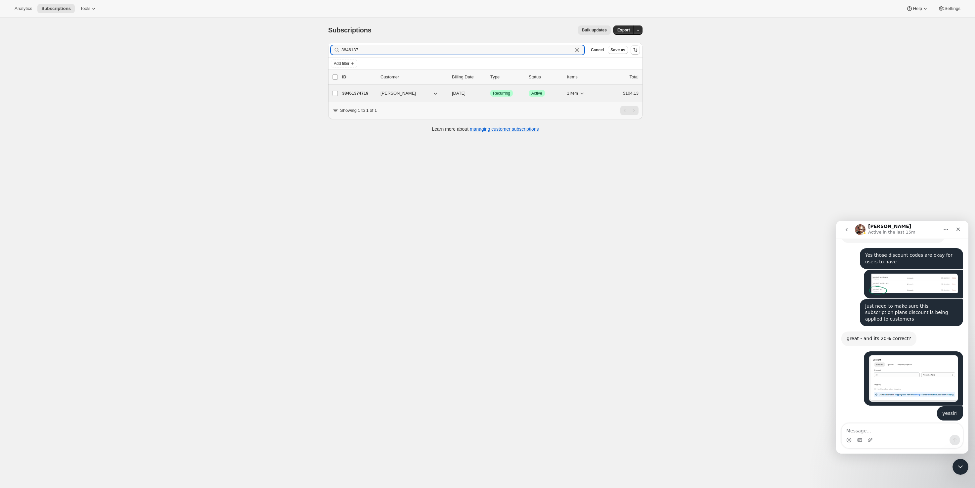
type input "3846137"
click at [396, 92] on span "[PERSON_NAME]" at bounding box center [397, 93] width 35 height 7
click at [368, 93] on p "38461374719" at bounding box center [358, 93] width 33 height 7
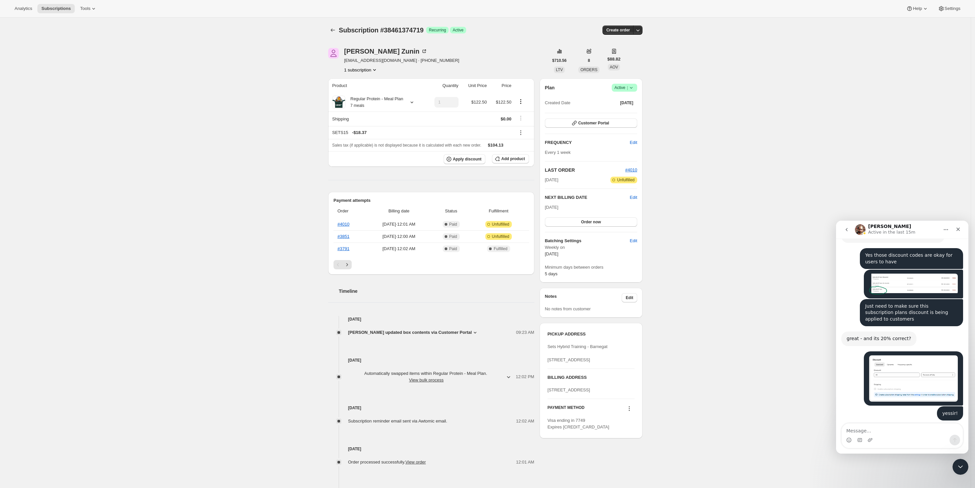
drag, startPoint x: 857, startPoint y: 436, endPoint x: 859, endPoint y: 432, distance: 4.6
click at [858, 432] on div "Intercom messenger" at bounding box center [902, 435] width 121 height 24
click at [859, 432] on textarea "Message…" at bounding box center [902, 428] width 121 height 11
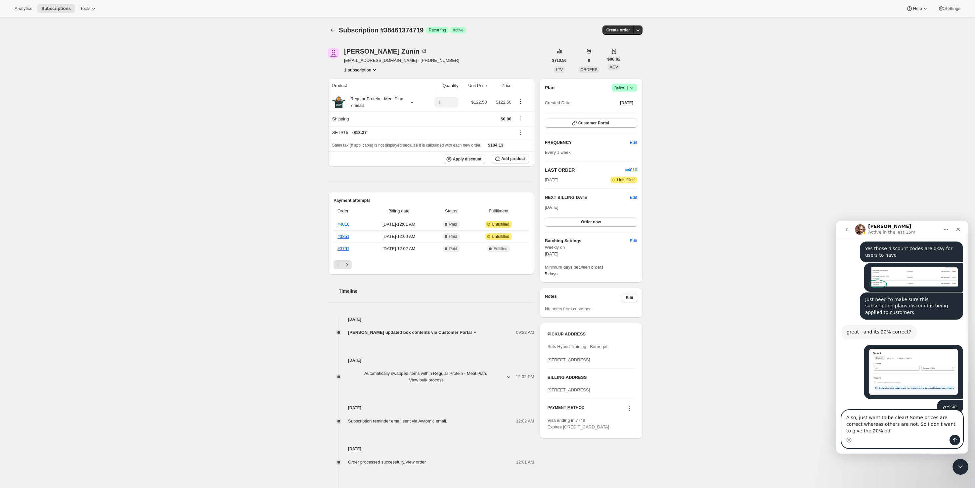
scroll to position [1445, 0]
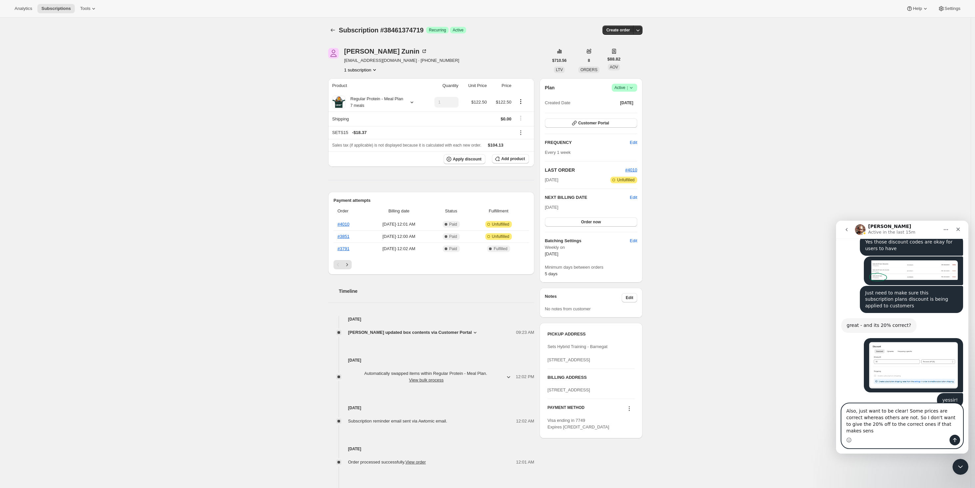
type textarea "Also, just want to be clear! Some prices are correct whereas others are not. So…"
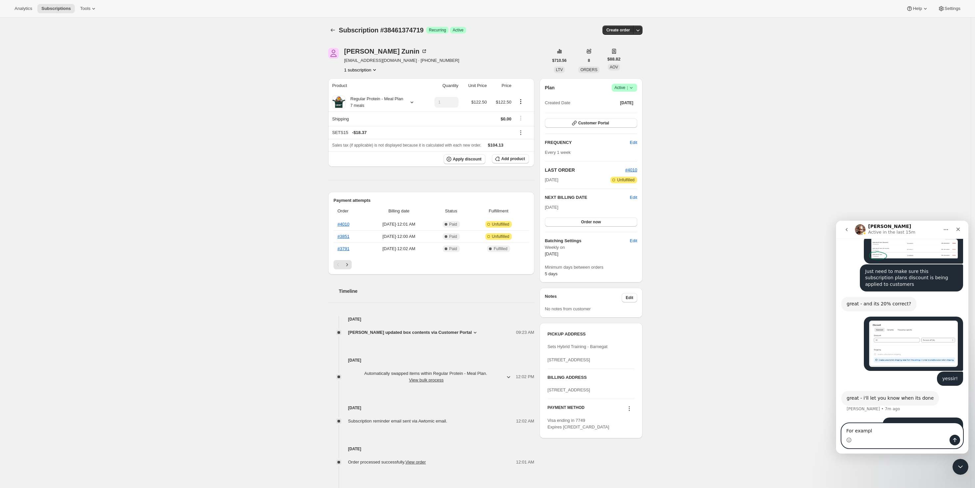
type textarea "For example"
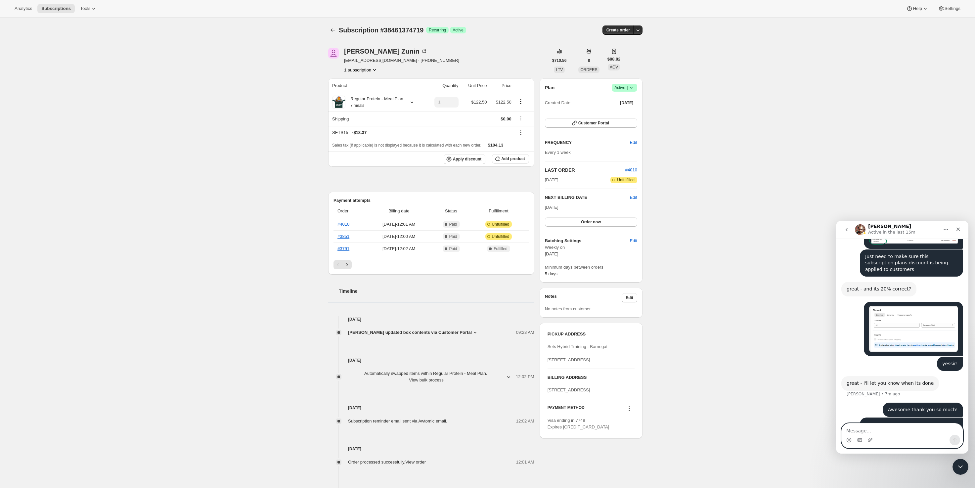
click at [884, 428] on textarea "Message…" at bounding box center [902, 428] width 121 height 11
paste textarea "T"
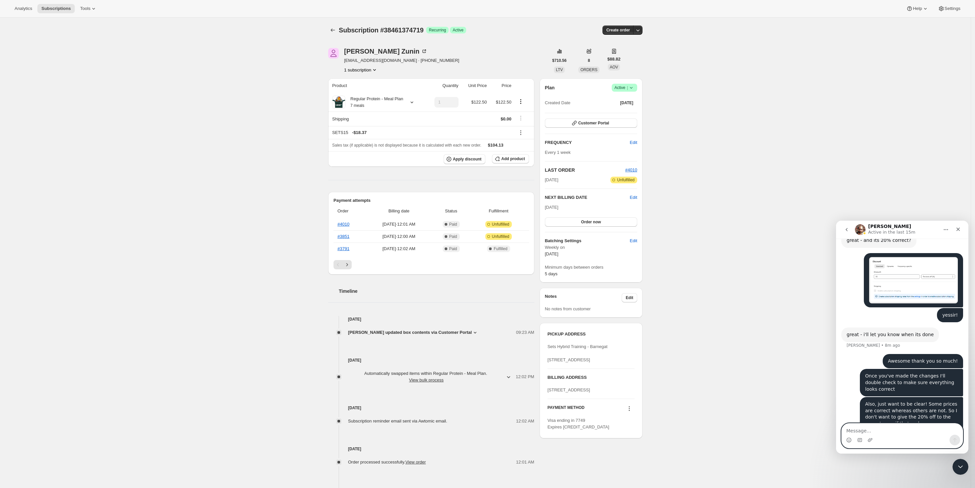
scroll to position [1530, 0]
click at [361, 30] on span "Subscription #38461374719" at bounding box center [381, 29] width 85 height 7
copy span "Subscription #38461374719"
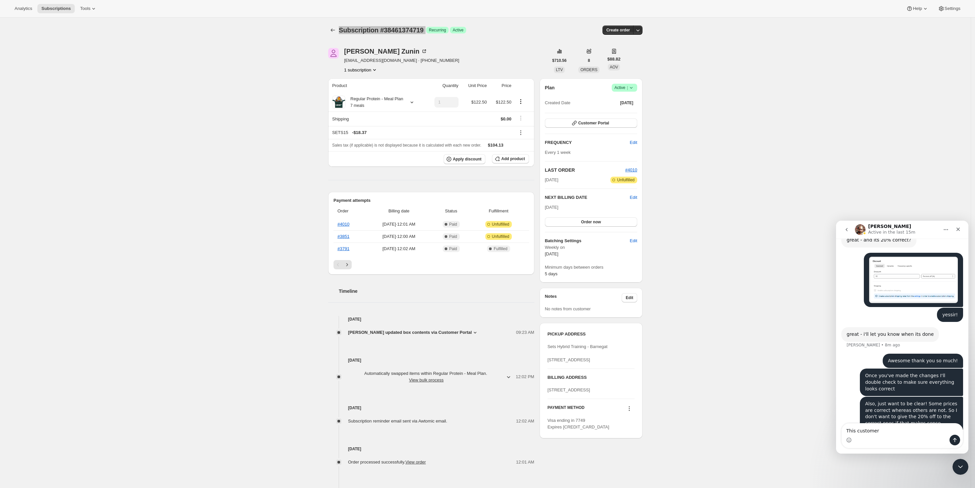
click at [898, 435] on div "Intercom messenger" at bounding box center [902, 440] width 121 height 11
click at [900, 432] on textarea "This customer" at bounding box center [902, 428] width 121 height 11
paste textarea "Subscription #38461374719"
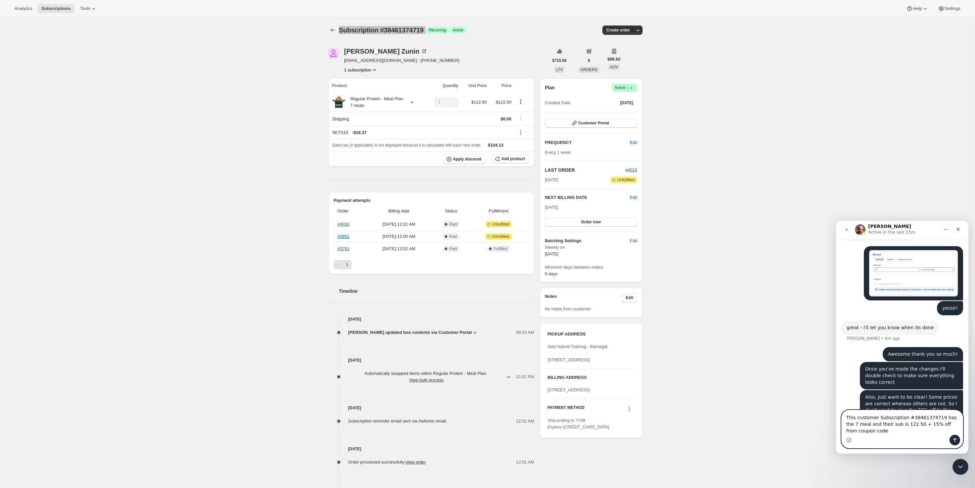
scroll to position [1544, 0]
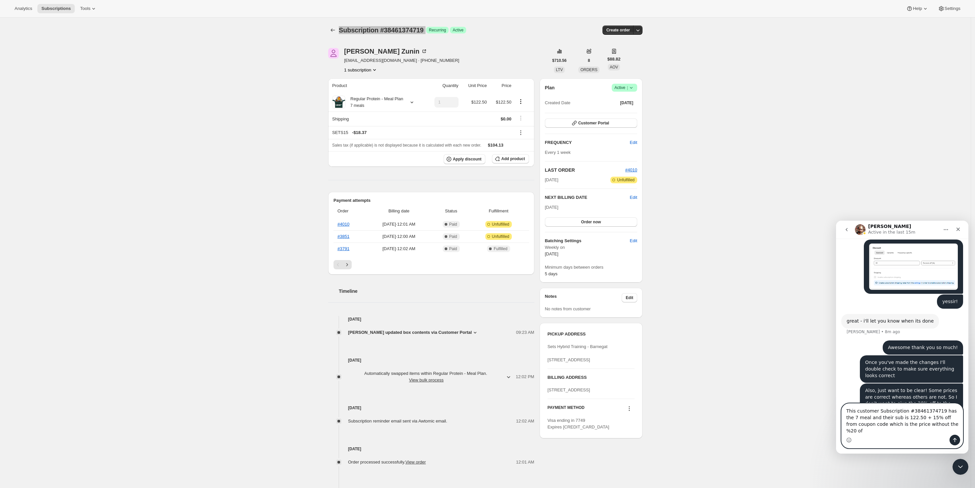
type textarea "This customer Subscription #38461374719 has the 7 meal and their sub is 122.50 …"
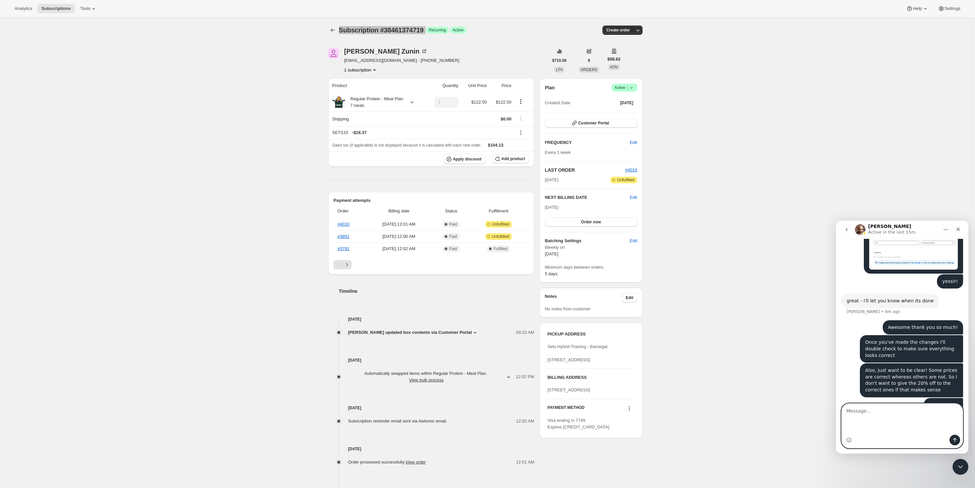
scroll to position [1565, 0]
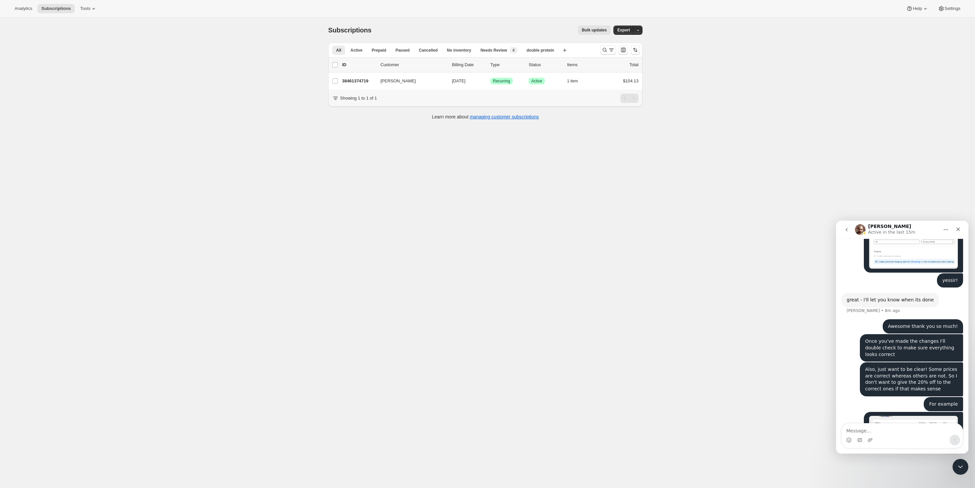
click at [646, 157] on div "Subscriptions. This page is ready Subscriptions Bulk updates More actions Bulk …" at bounding box center [485, 262] width 971 height 488
click at [47, 8] on span "Subscriptions" at bounding box center [55, 8] width 29 height 5
click at [90, 6] on icon at bounding box center [93, 8] width 7 height 7
click at [85, 26] on button "Subscription Plans" at bounding box center [85, 22] width 71 height 11
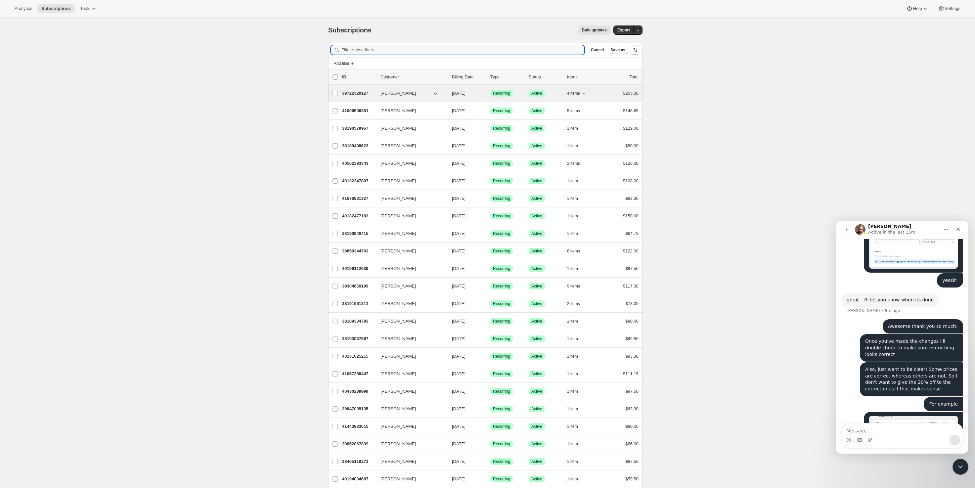
click at [397, 95] on span "[PERSON_NAME]" at bounding box center [397, 93] width 35 height 7
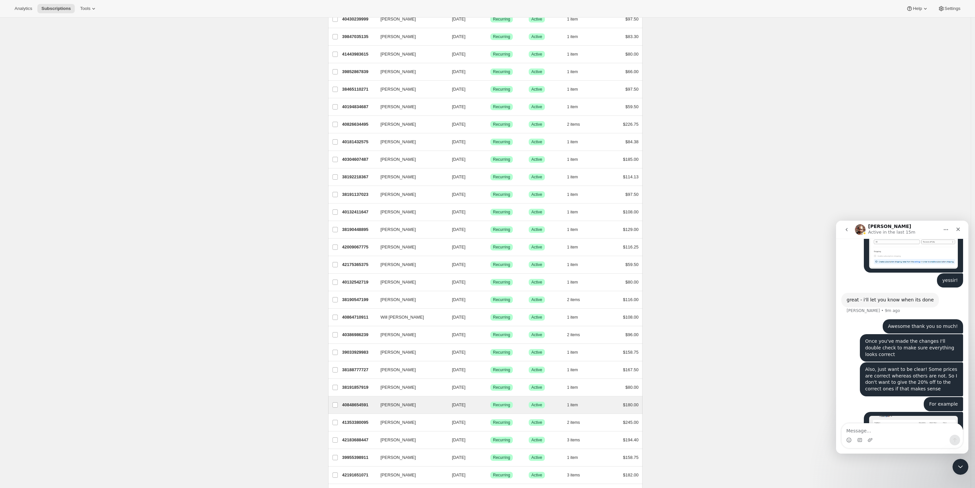
click at [399, 413] on div "[PERSON_NAME] 40848654591 [PERSON_NAME] [DATE] Success Recurring Success Active…" at bounding box center [485, 404] width 314 height 17
click at [400, 405] on span "[PERSON_NAME]" at bounding box center [397, 405] width 35 height 7
click at [357, 408] on p "40848654591" at bounding box center [358, 405] width 33 height 7
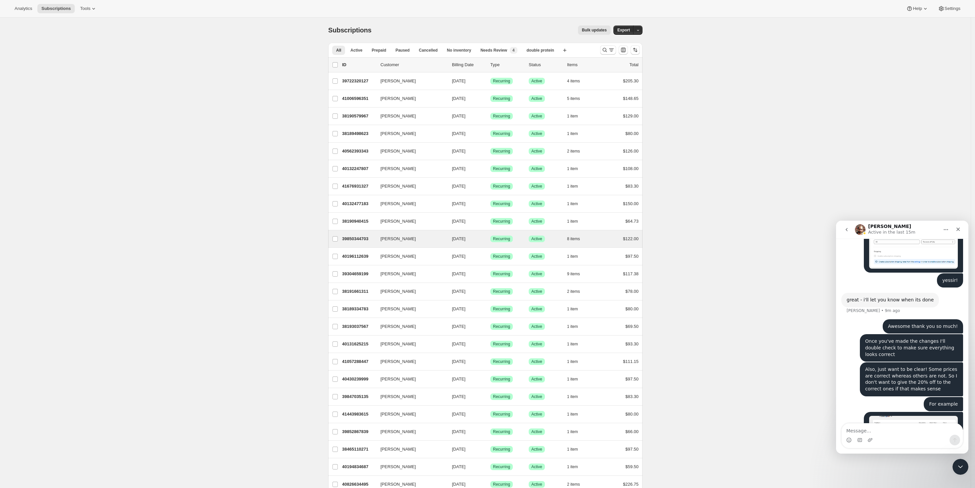
click at [407, 244] on div "[PERSON_NAME] 39850344703 [PERSON_NAME] [DATE] Success Recurring Success Active…" at bounding box center [485, 238] width 314 height 17
click at [408, 239] on span "[PERSON_NAME]" at bounding box center [397, 239] width 35 height 7
click at [363, 242] on p "39850344703" at bounding box center [358, 239] width 33 height 7
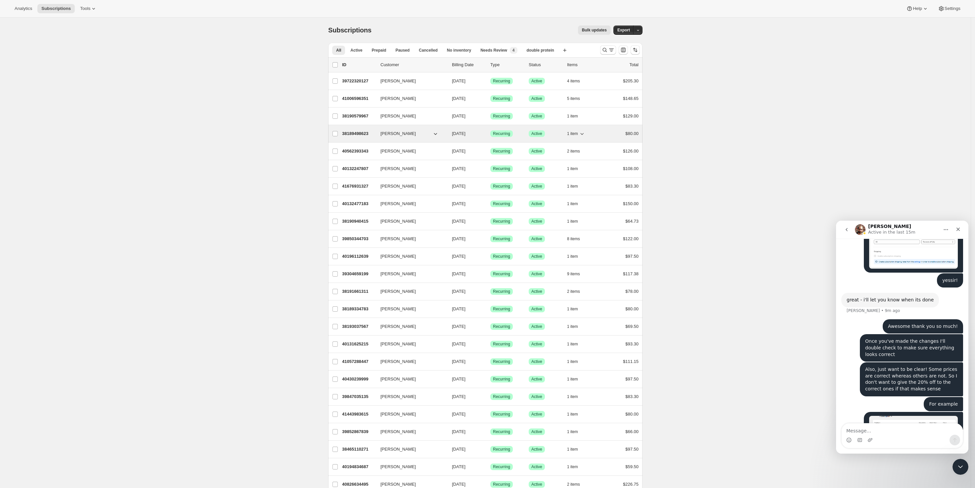
click at [391, 132] on span "[PERSON_NAME]" at bounding box center [397, 133] width 35 height 7
click at [391, 134] on span "[PERSON_NAME]" at bounding box center [397, 133] width 35 height 7
click at [342, 133] on label "[PERSON_NAME]" at bounding box center [335, 133] width 14 height 17
click at [338, 133] on input "[PERSON_NAME]" at bounding box center [334, 133] width 5 height 5
click at [340, 134] on label "[PERSON_NAME]" at bounding box center [335, 133] width 14 height 17
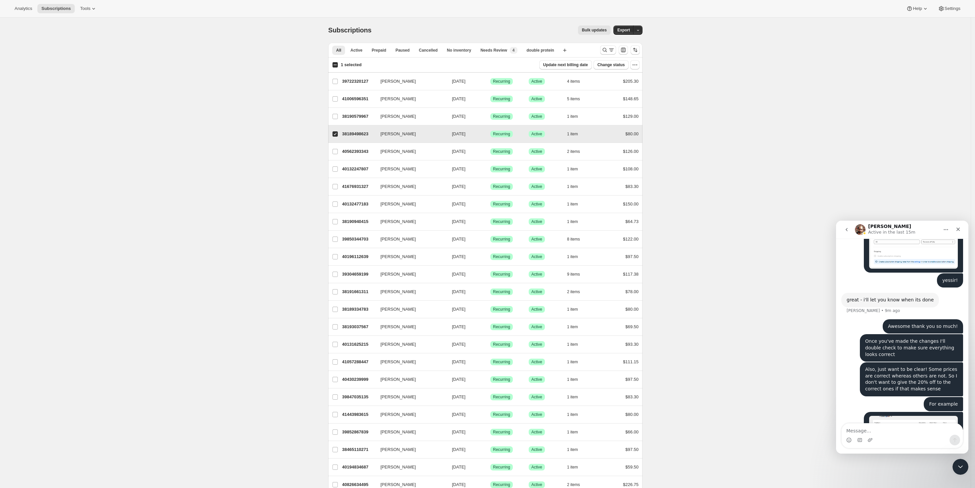
click at [338, 134] on input "[PERSON_NAME]" at bounding box center [334, 133] width 5 height 5
checkbox input "false"
click at [370, 135] on p "38189498623" at bounding box center [358, 133] width 33 height 7
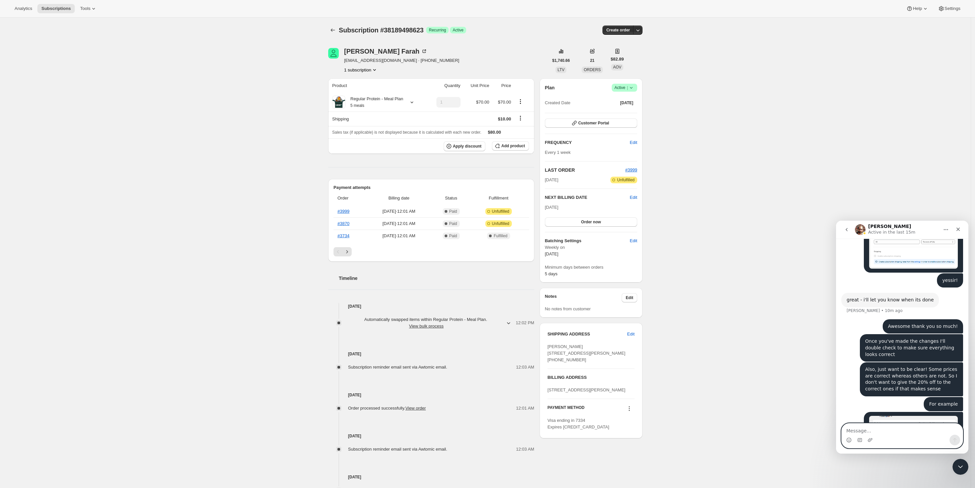
click at [886, 427] on textarea "Message…" at bounding box center [902, 428] width 121 height 11
paste textarea "T"
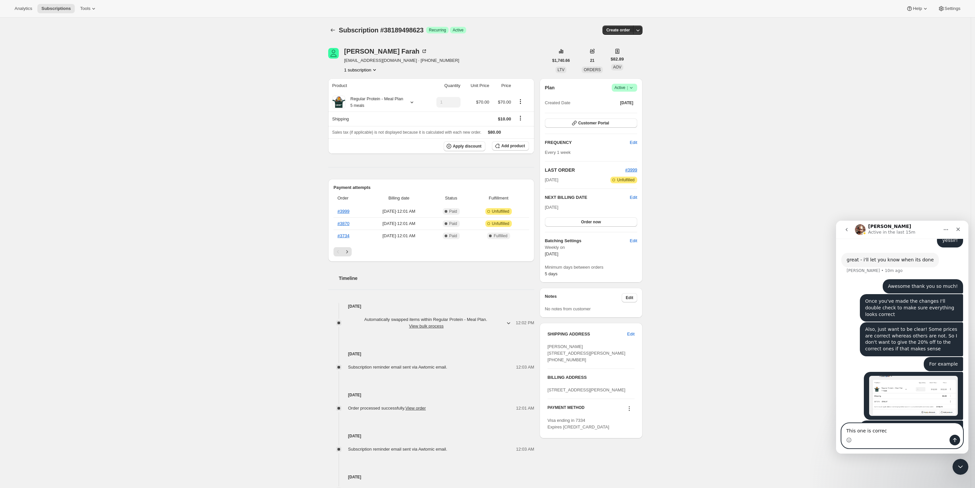
type textarea "This one is correct"
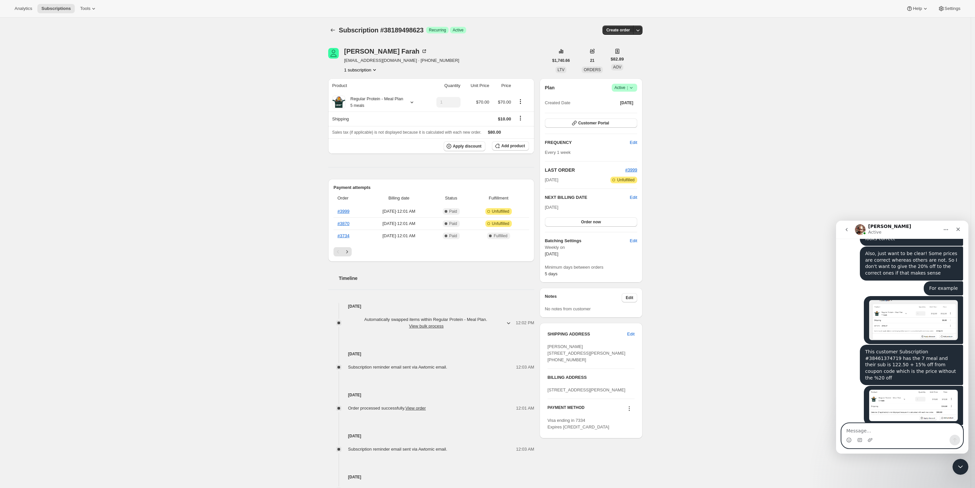
scroll to position [1681, 0]
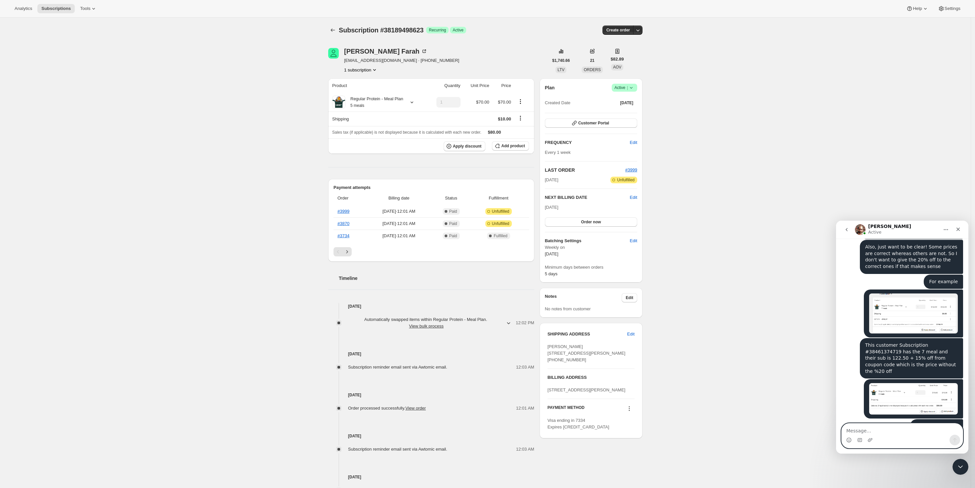
click at [886, 433] on textarea "Message…" at bounding box center [902, 428] width 121 height 11
drag, startPoint x: 889, startPoint y: 430, endPoint x: 899, endPoint y: 431, distance: 10.3
click at [890, 429] on textarea "Message…" at bounding box center [902, 428] width 121 height 11
type textarea "O"
type textarea "You're the best thank you"
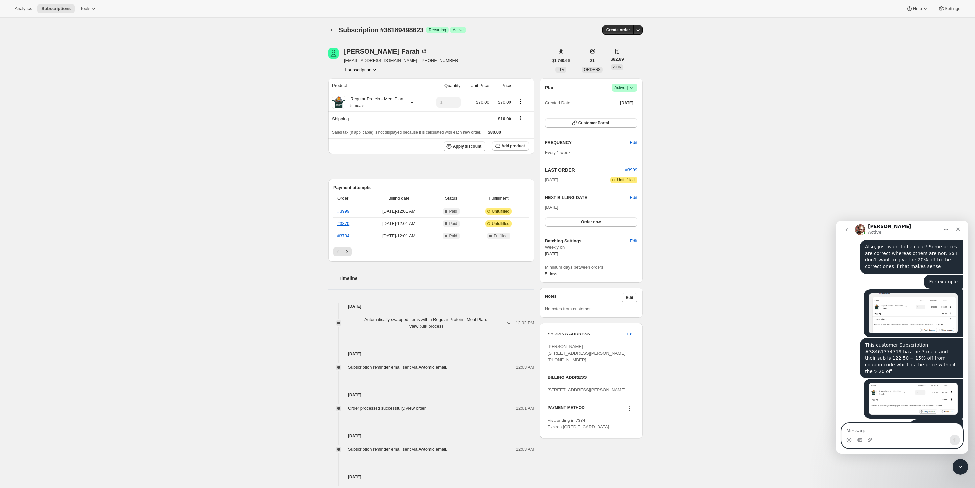
scroll to position [1700, 0]
